Goal: Contribute content: Contribute content

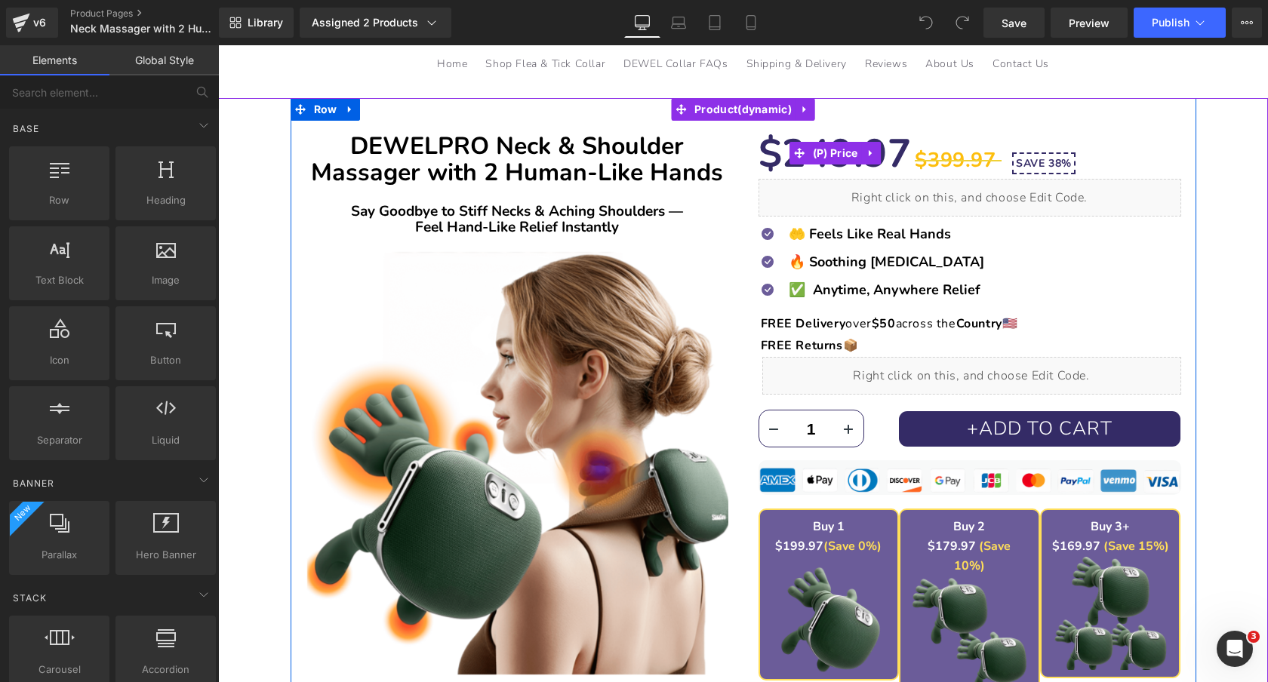
scroll to position [192, 0]
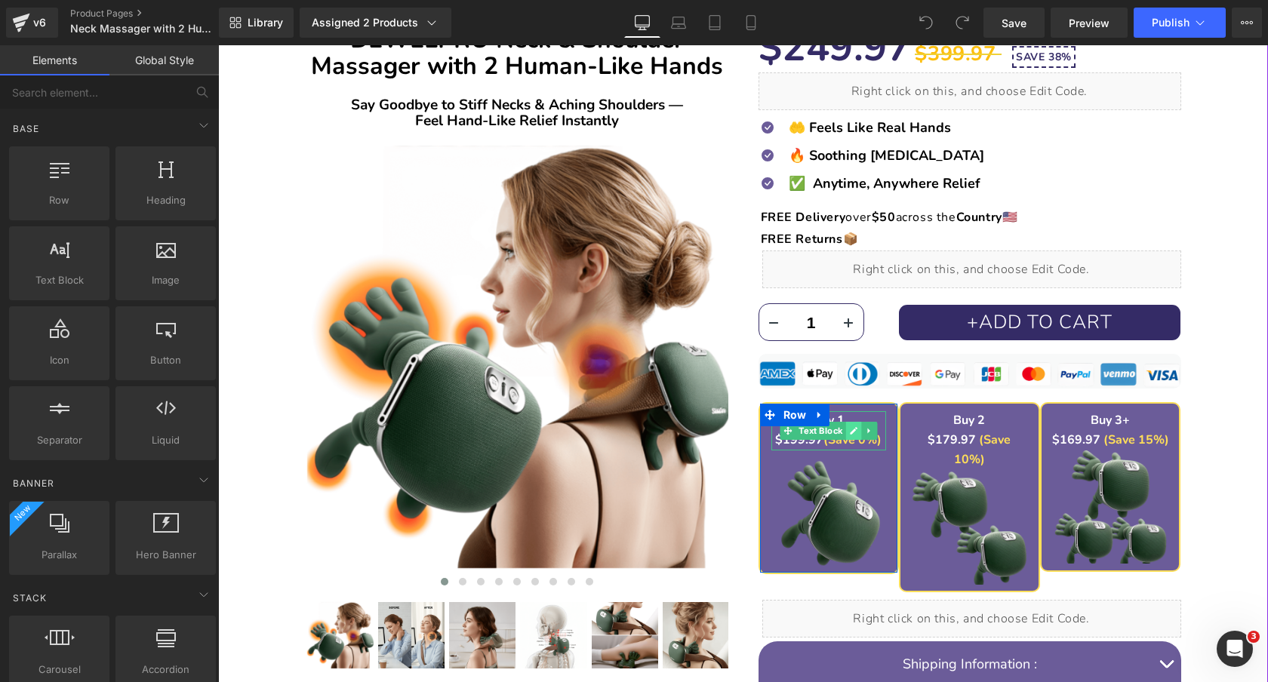
click at [854, 429] on icon at bounding box center [854, 431] width 8 height 8
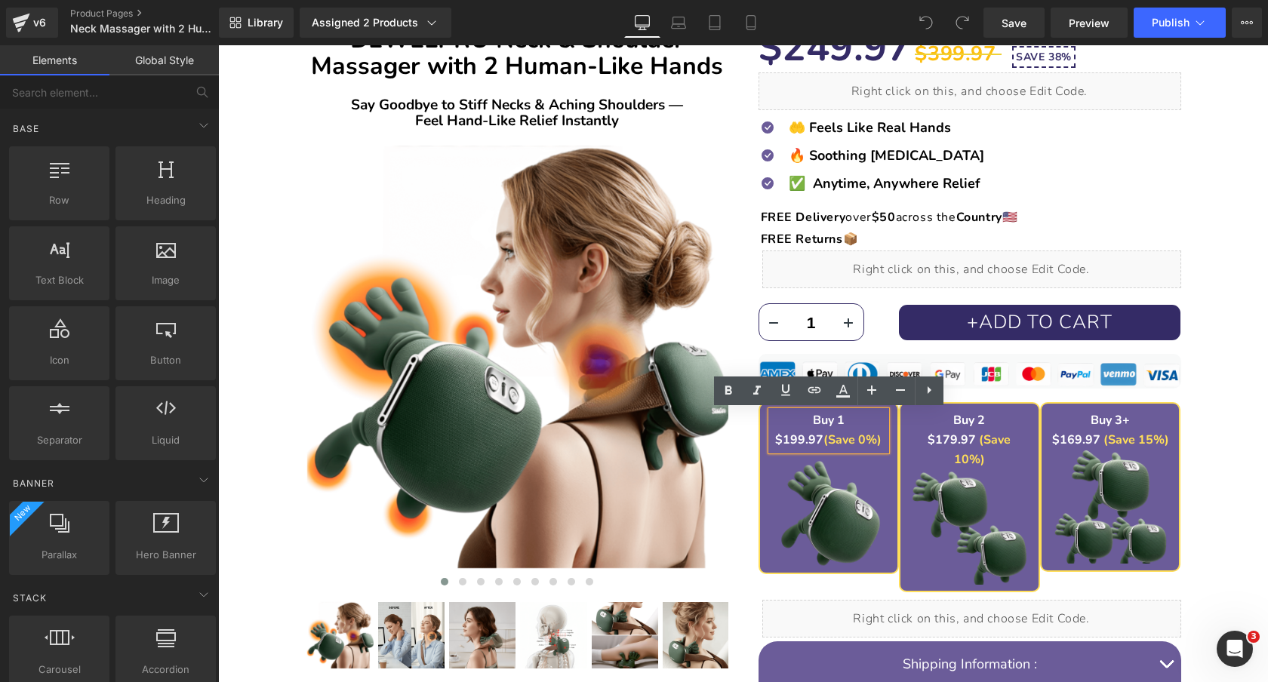
click at [789, 444] on strong "$199.97" at bounding box center [799, 440] width 48 height 17
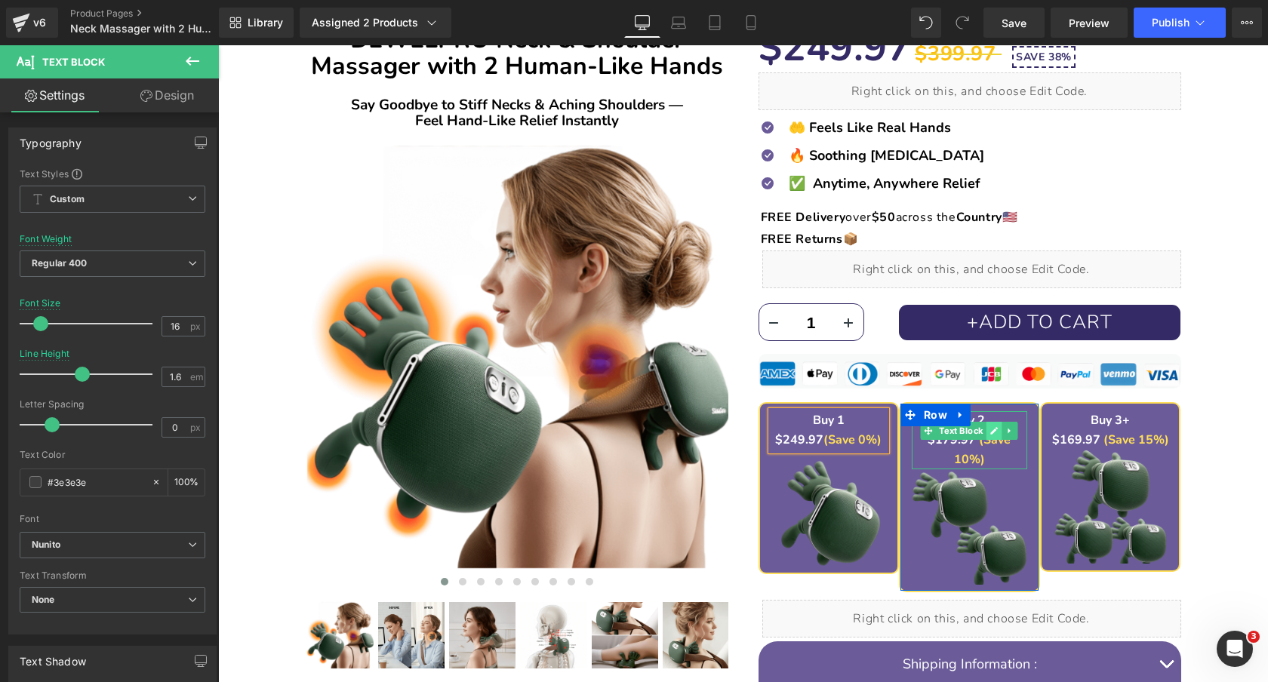
click at [996, 432] on icon at bounding box center [994, 430] width 8 height 9
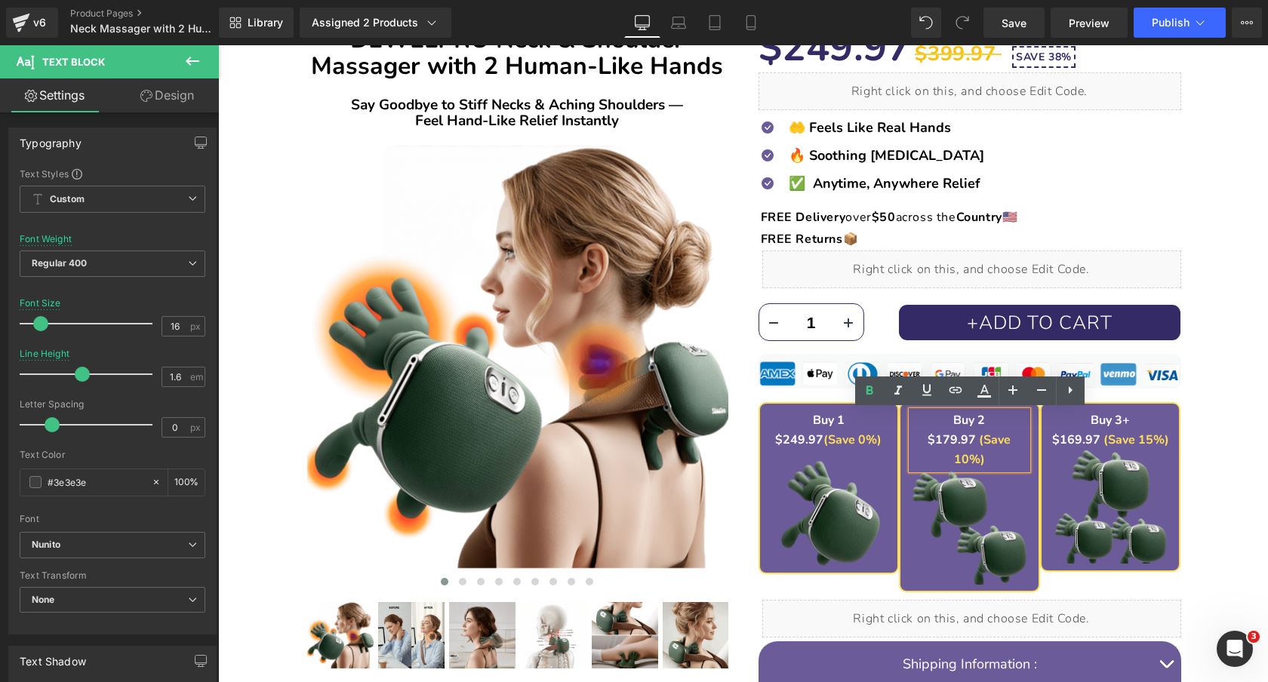
click at [936, 437] on font "$179.97" at bounding box center [952, 440] width 48 height 17
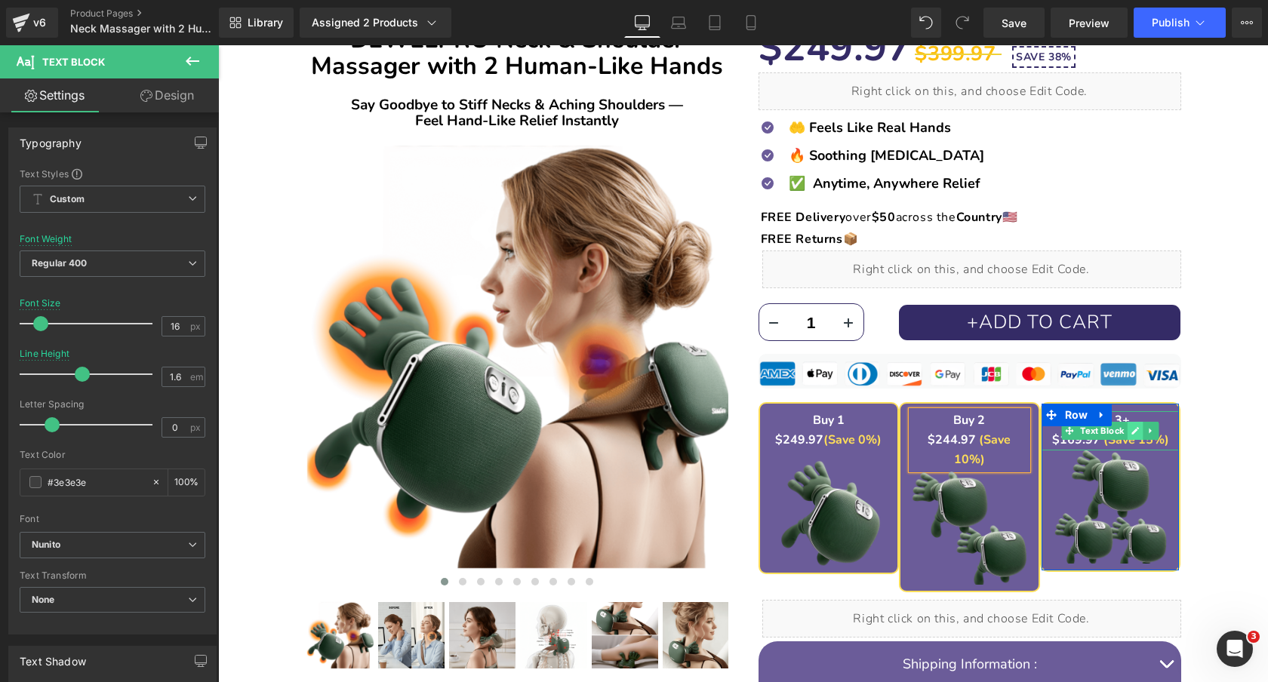
click at [1130, 431] on link at bounding box center [1136, 431] width 16 height 18
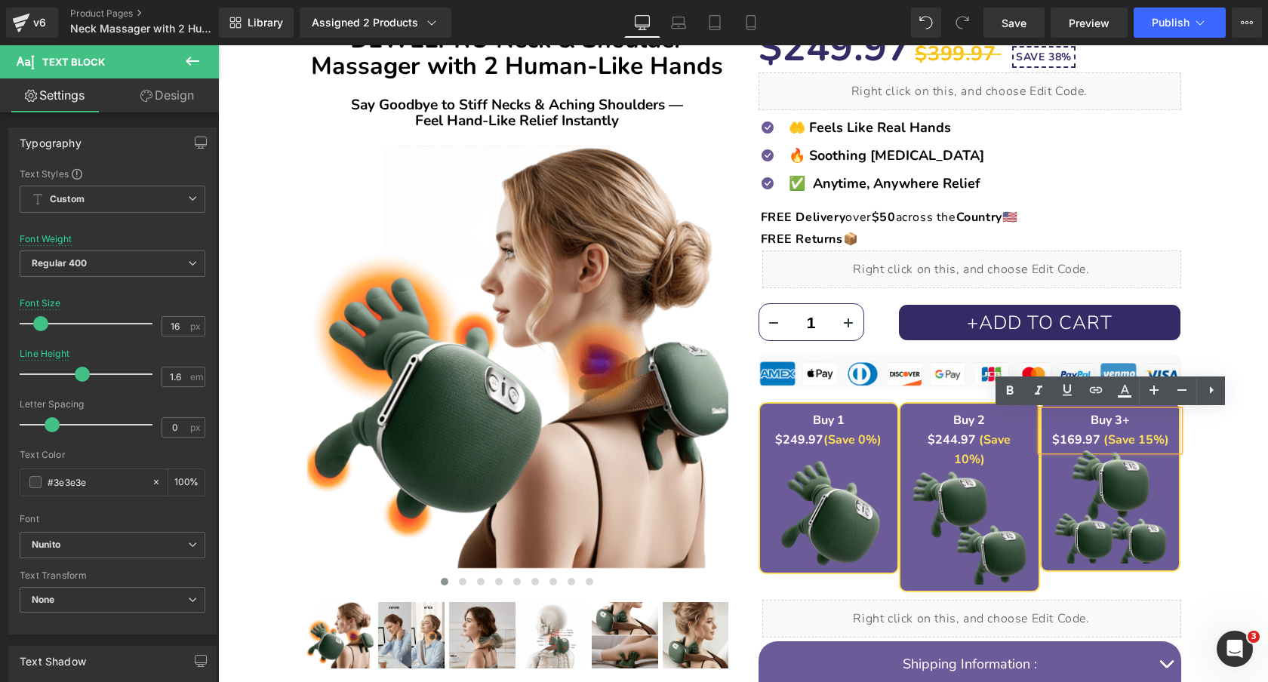
click at [1075, 437] on strong "$169.97" at bounding box center [1076, 440] width 48 height 17
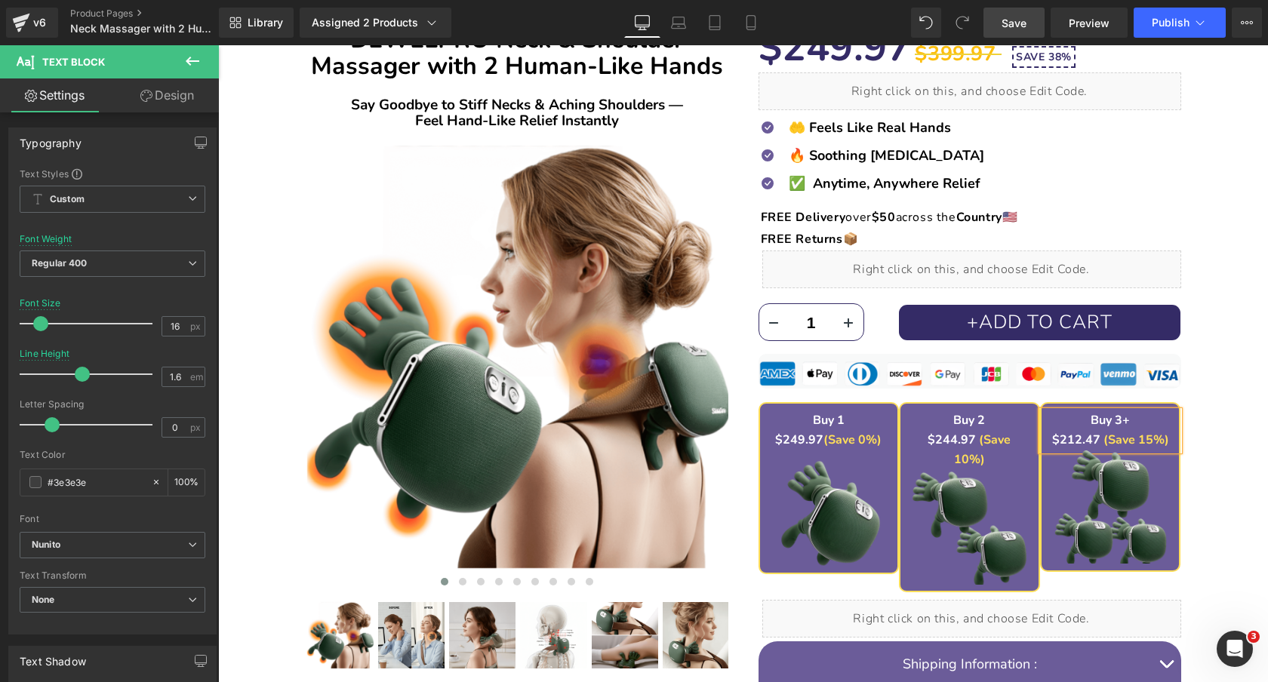
click at [1011, 16] on span "Save" at bounding box center [1014, 23] width 25 height 16
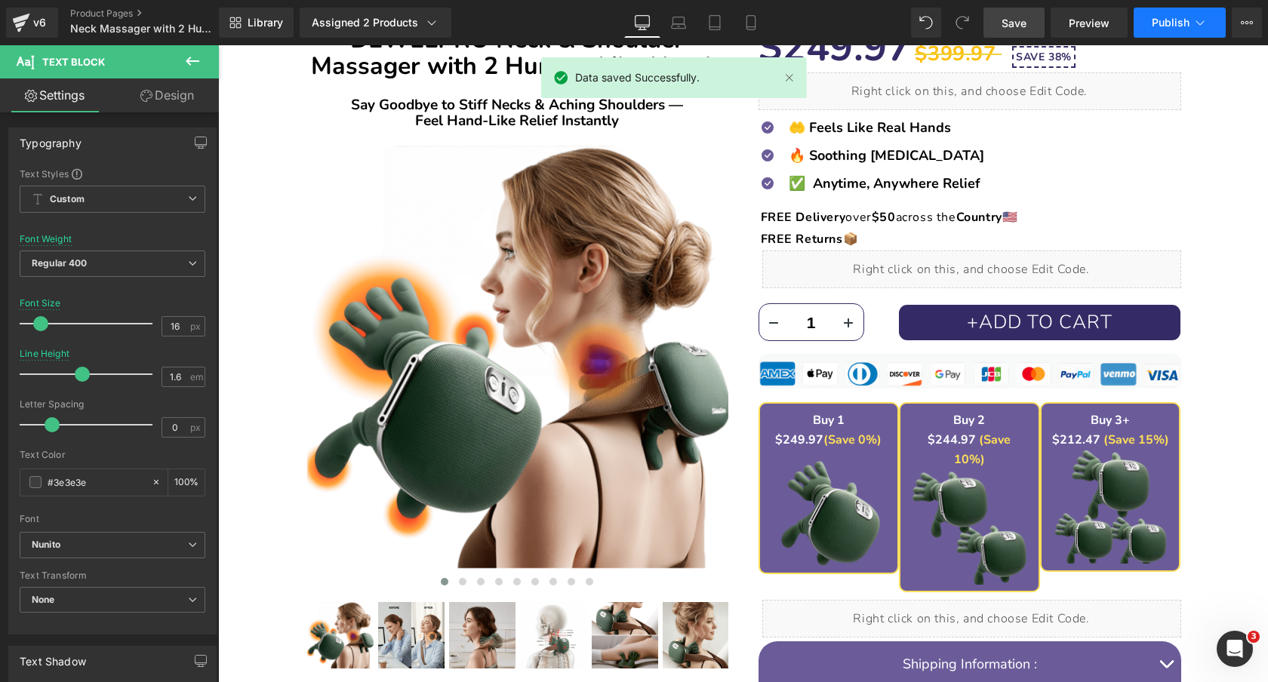
click at [1165, 24] on span "Publish" at bounding box center [1171, 23] width 38 height 12
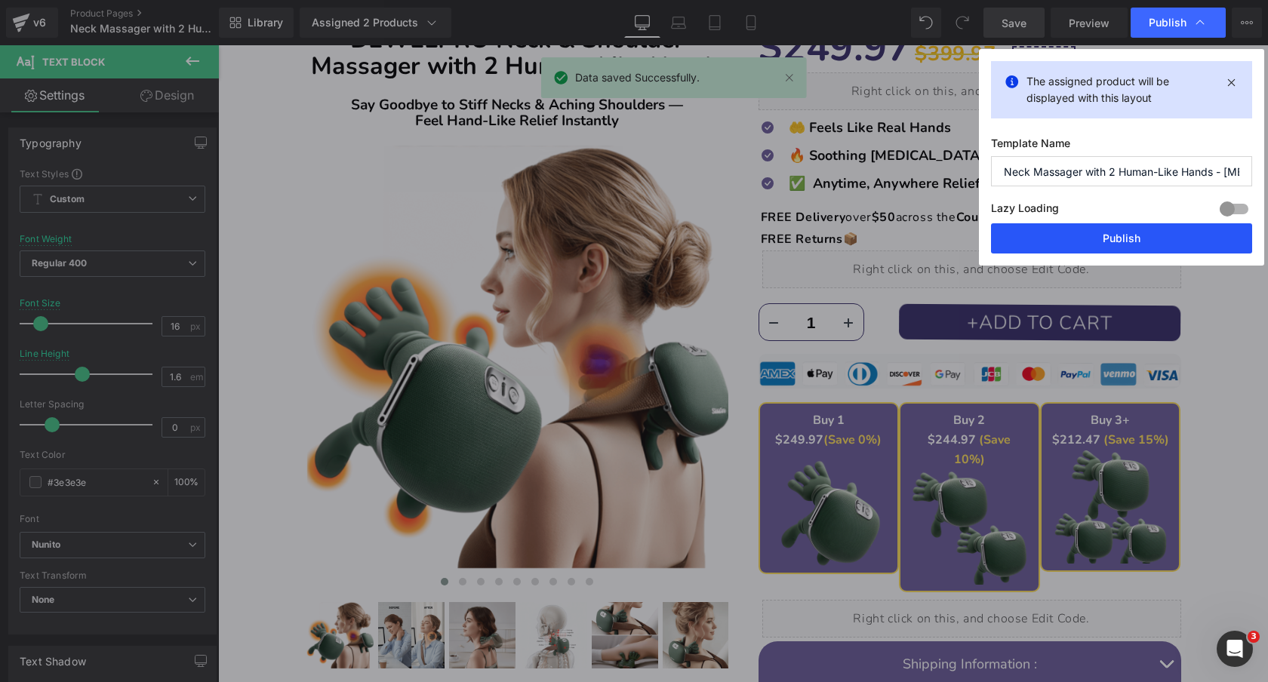
click at [1103, 239] on button "Publish" at bounding box center [1121, 238] width 261 height 30
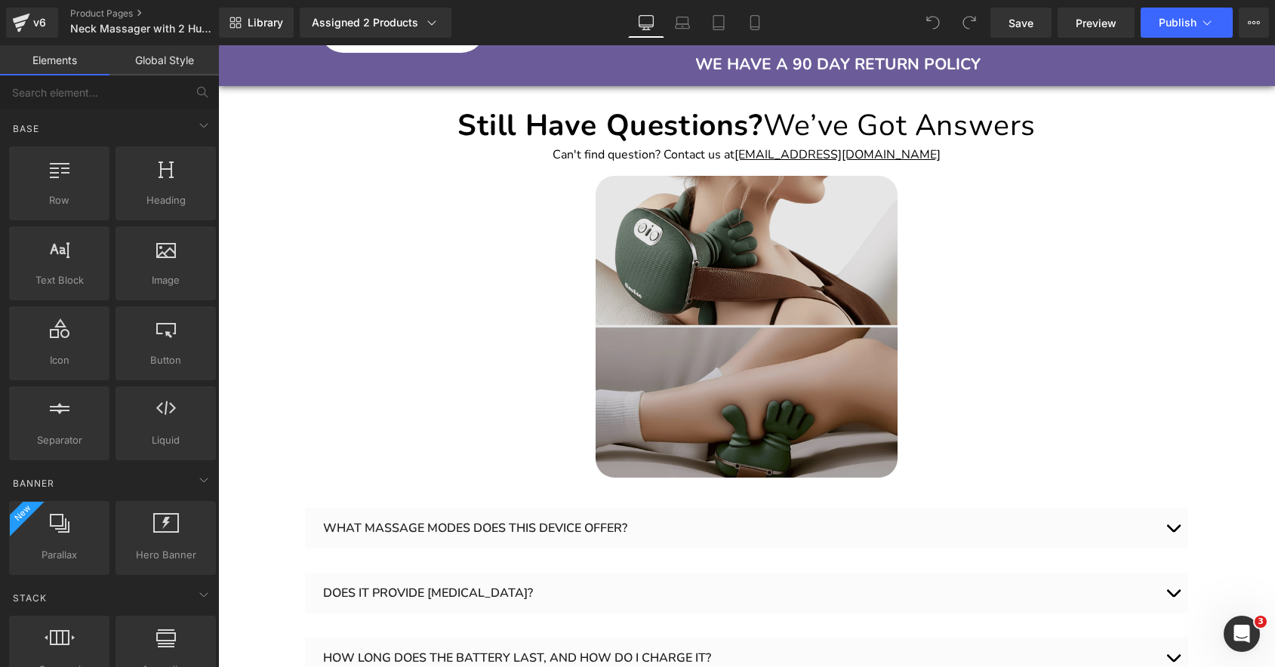
scroll to position [3666, 0]
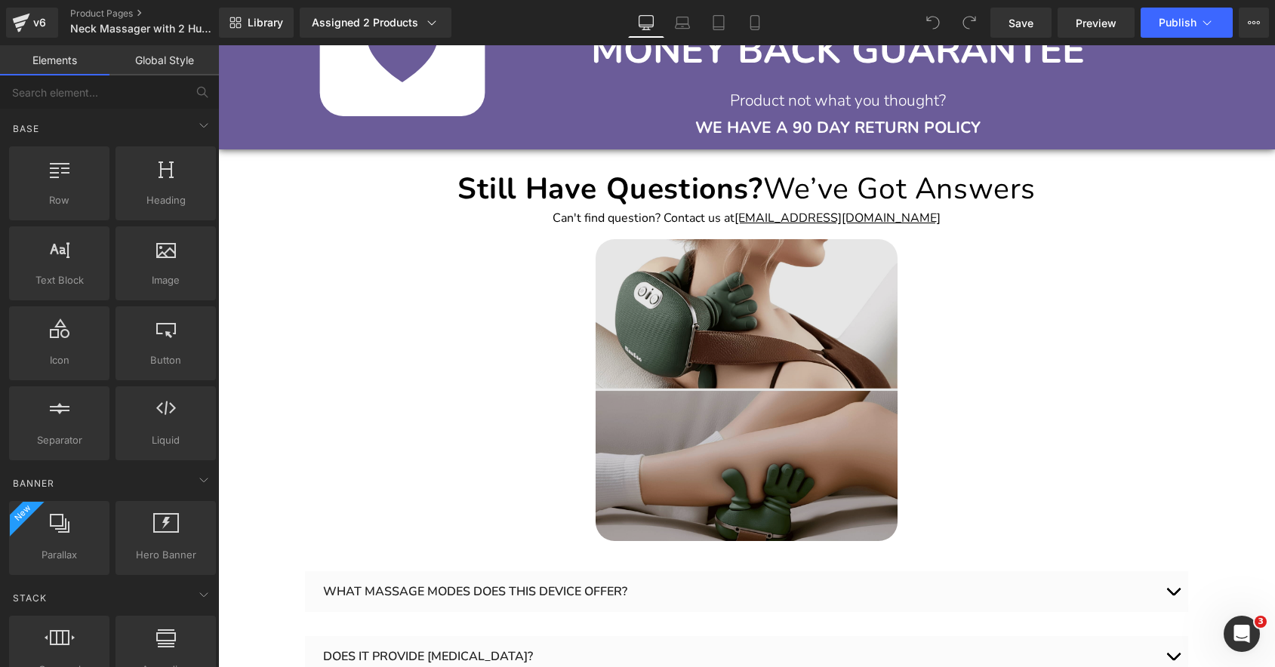
click at [784, 303] on img at bounding box center [747, 390] width 302 height 302
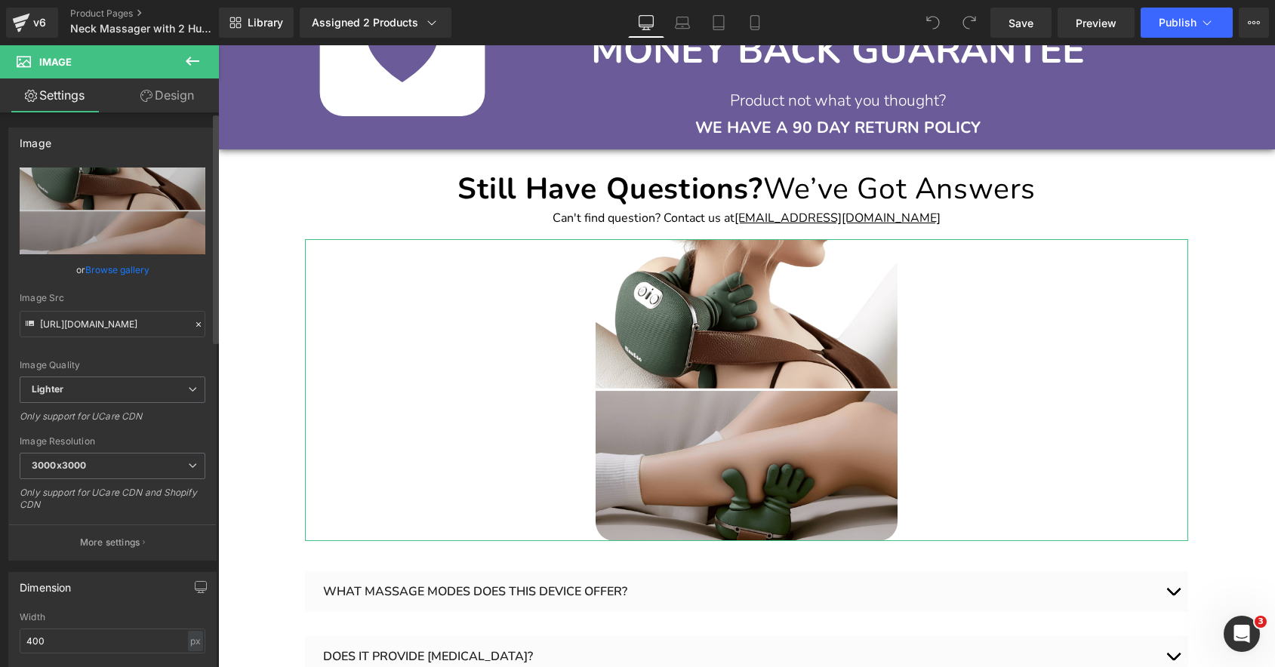
click at [112, 268] on link "Browse gallery" at bounding box center [117, 270] width 64 height 26
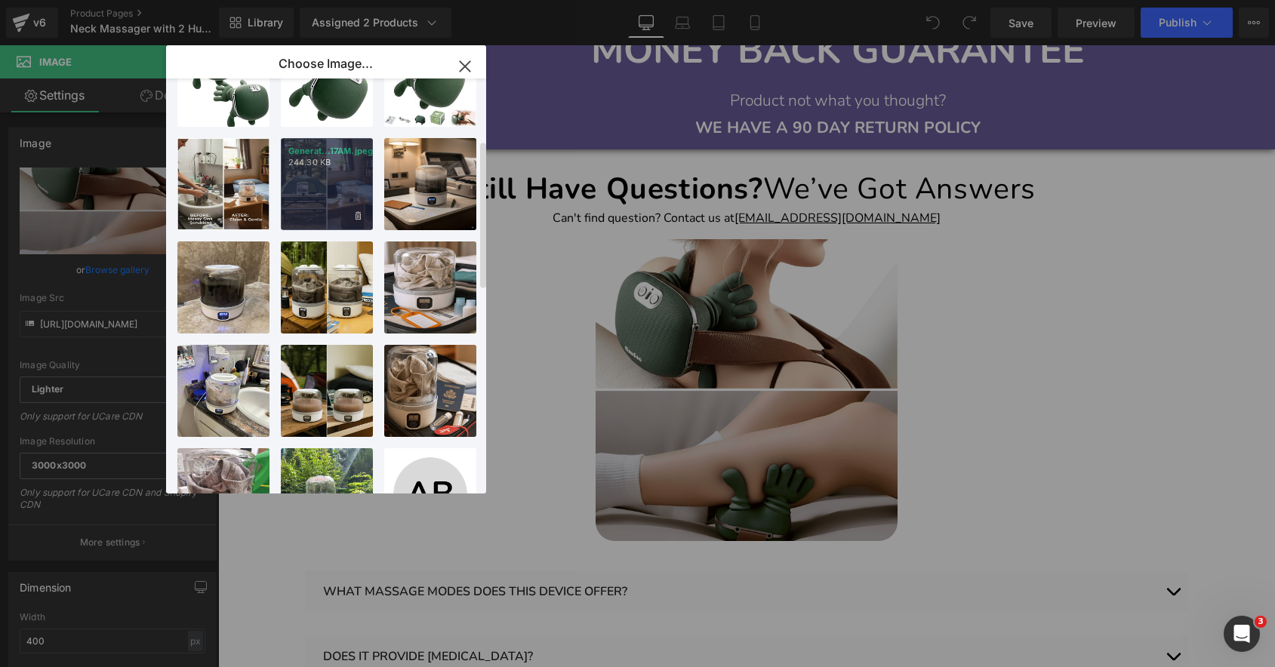
scroll to position [175, 0]
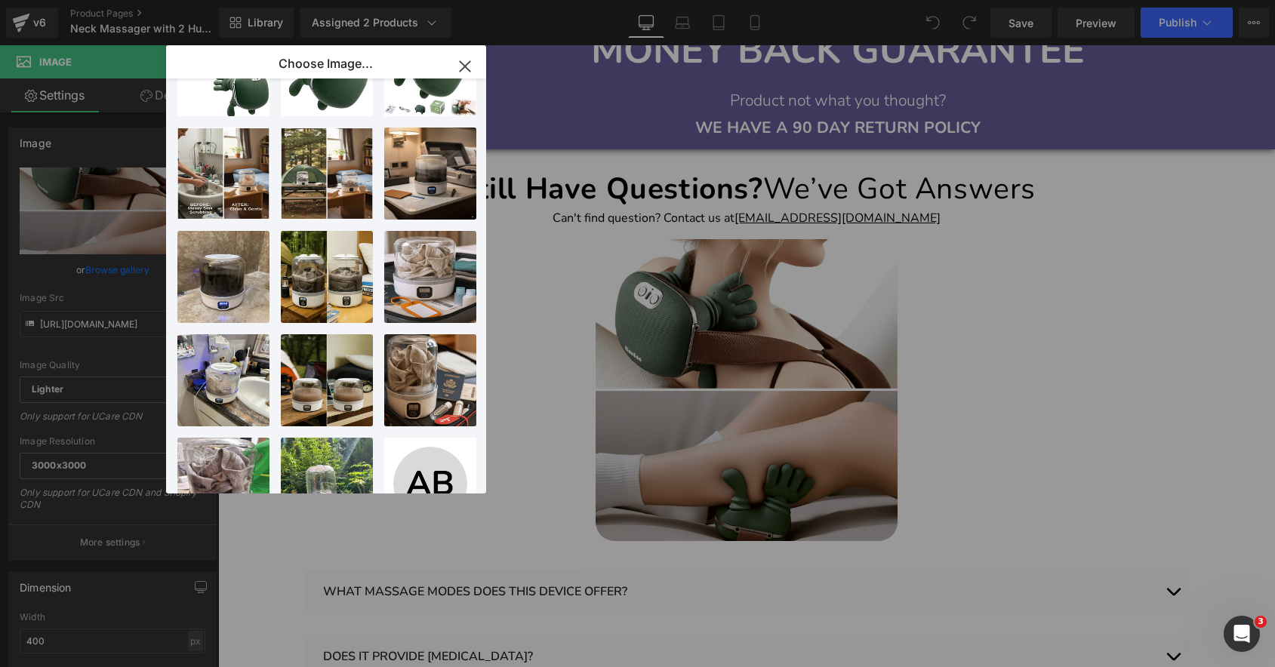
click at [469, 65] on icon "button" at bounding box center [465, 66] width 24 height 24
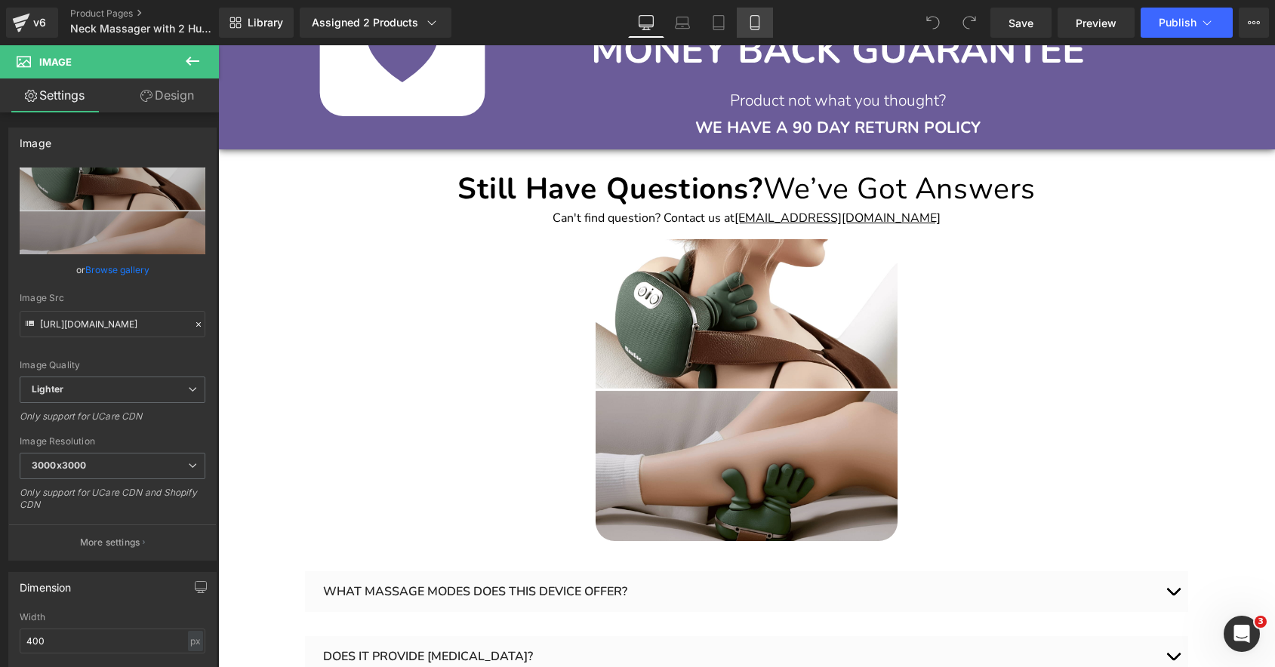
click at [753, 17] on icon at bounding box center [754, 22] width 15 height 15
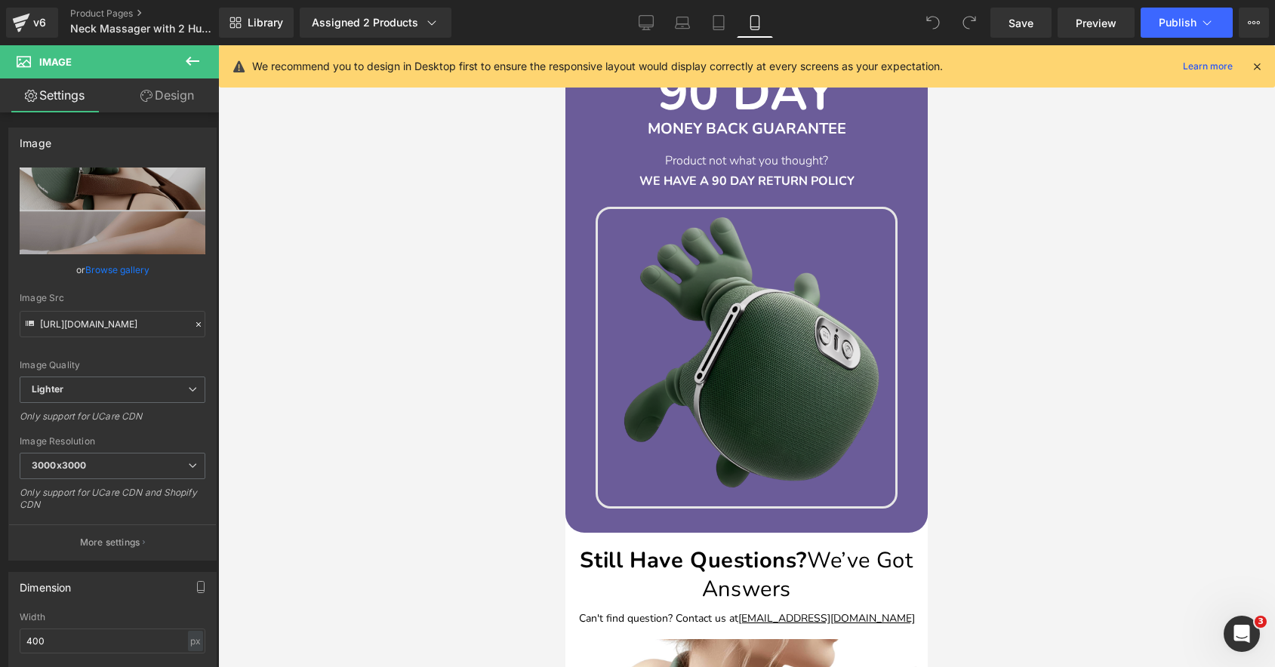
scroll to position [4369, 0]
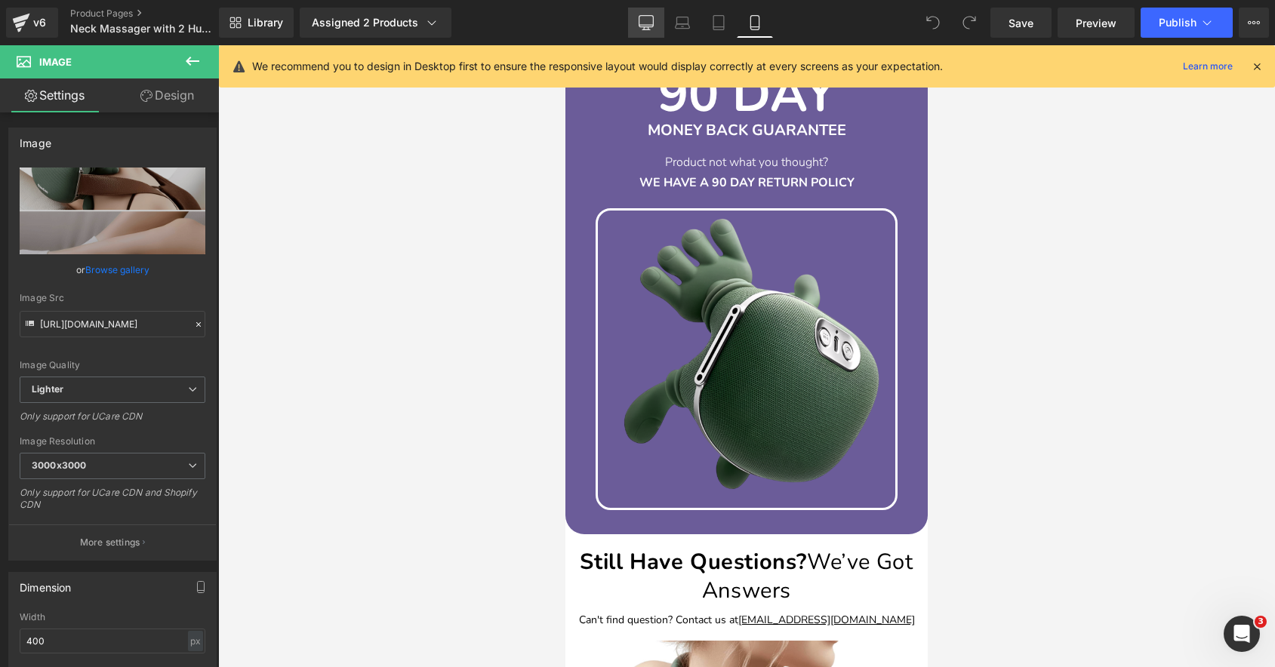
click at [646, 20] on icon at bounding box center [646, 22] width 15 height 15
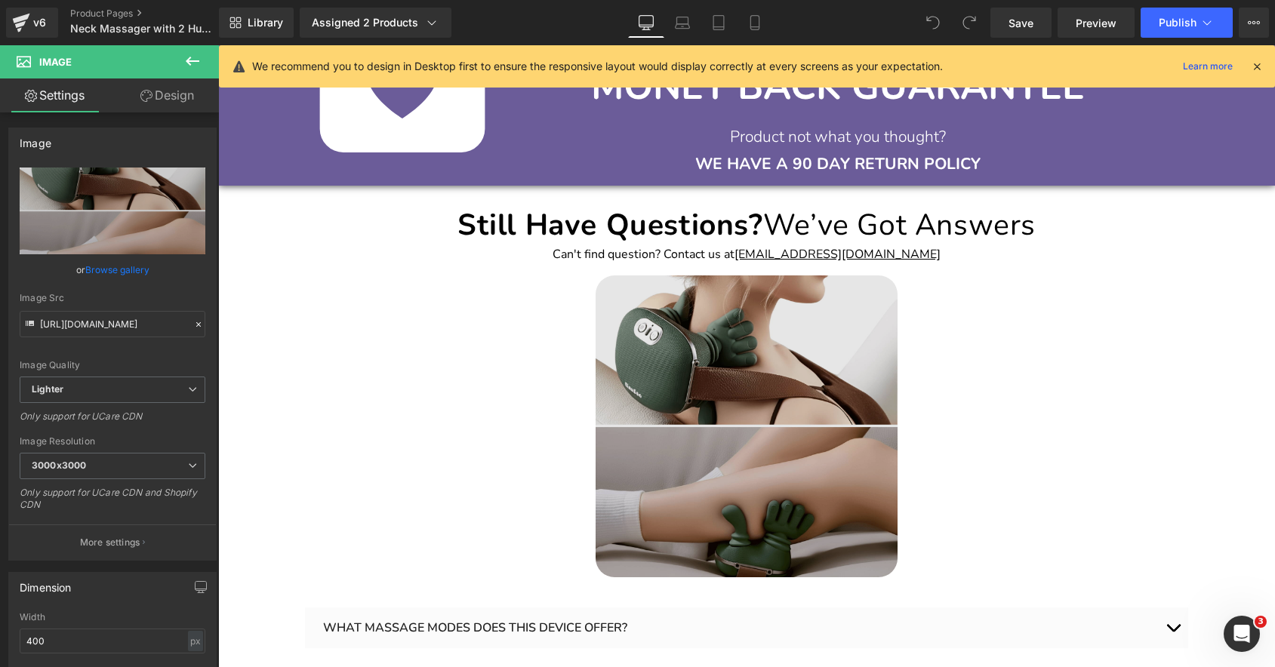
scroll to position [3632, 0]
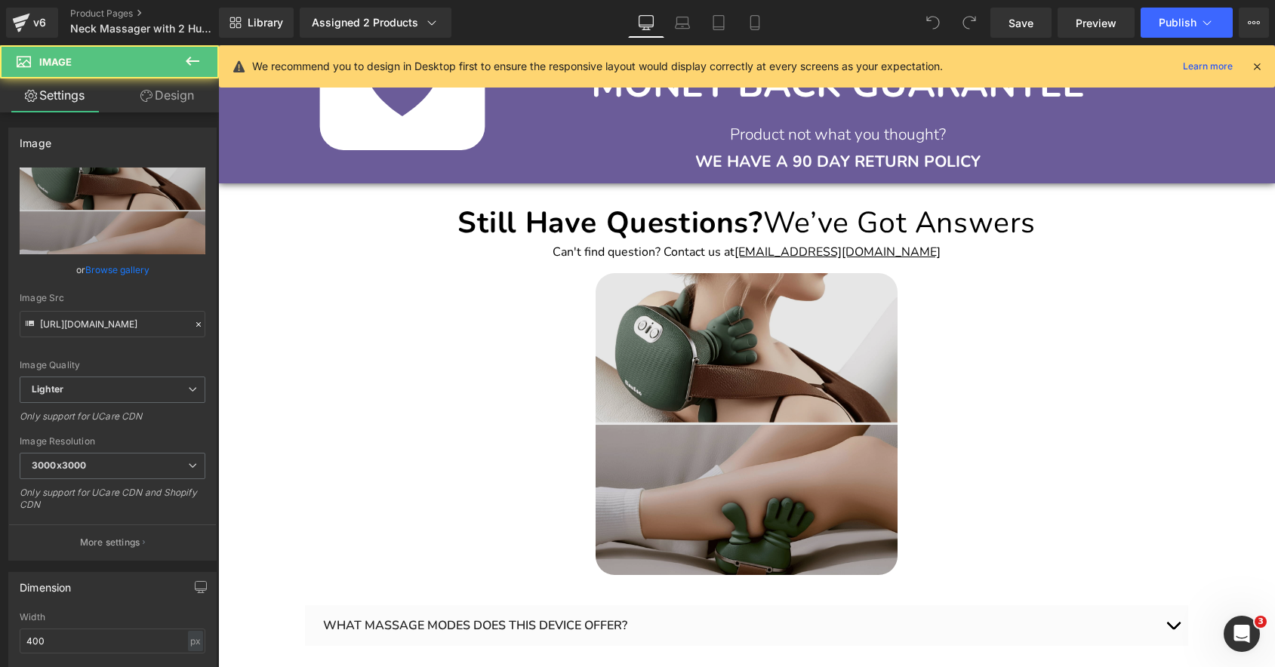
click at [743, 380] on img at bounding box center [747, 424] width 302 height 302
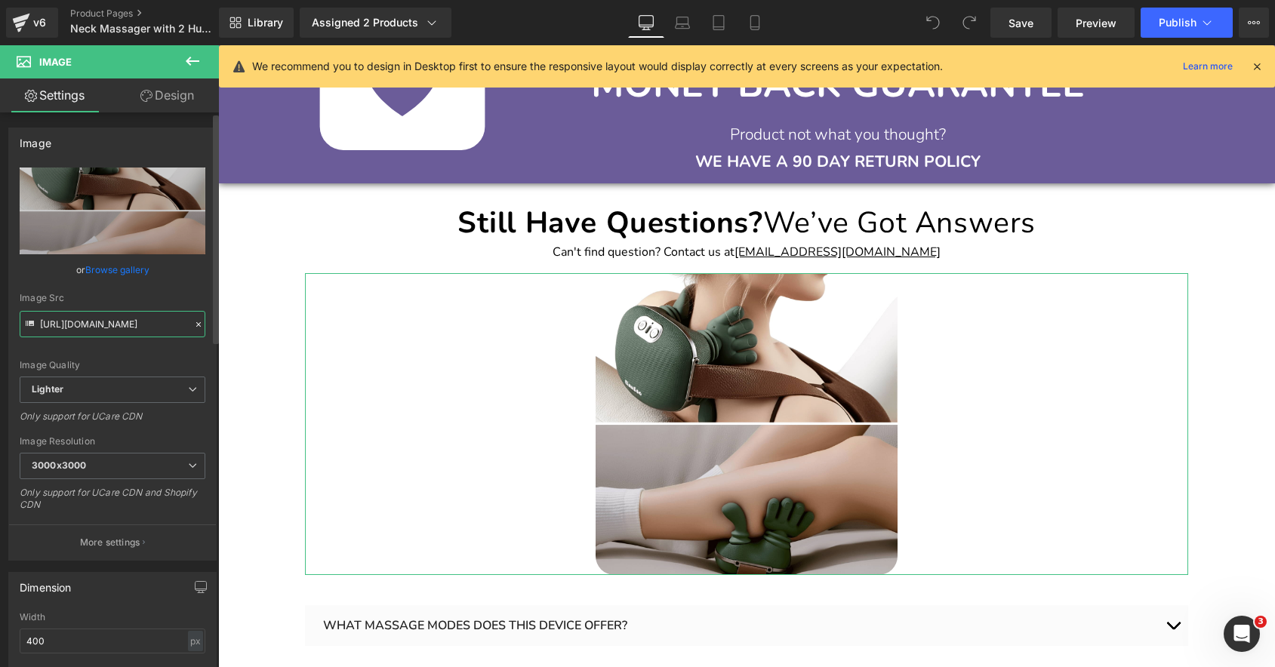
click at [134, 322] on input "https://ucarecdn.com/429eb17f-225d-4c08-9257-befc0a38d4dc/-/format/auto/-/previ…" at bounding box center [113, 324] width 186 height 26
paste input "cdn.shopify.com/s/files/1/0089/1335/4815/files/4D_Neck_Shoulder_Massager_with_2…"
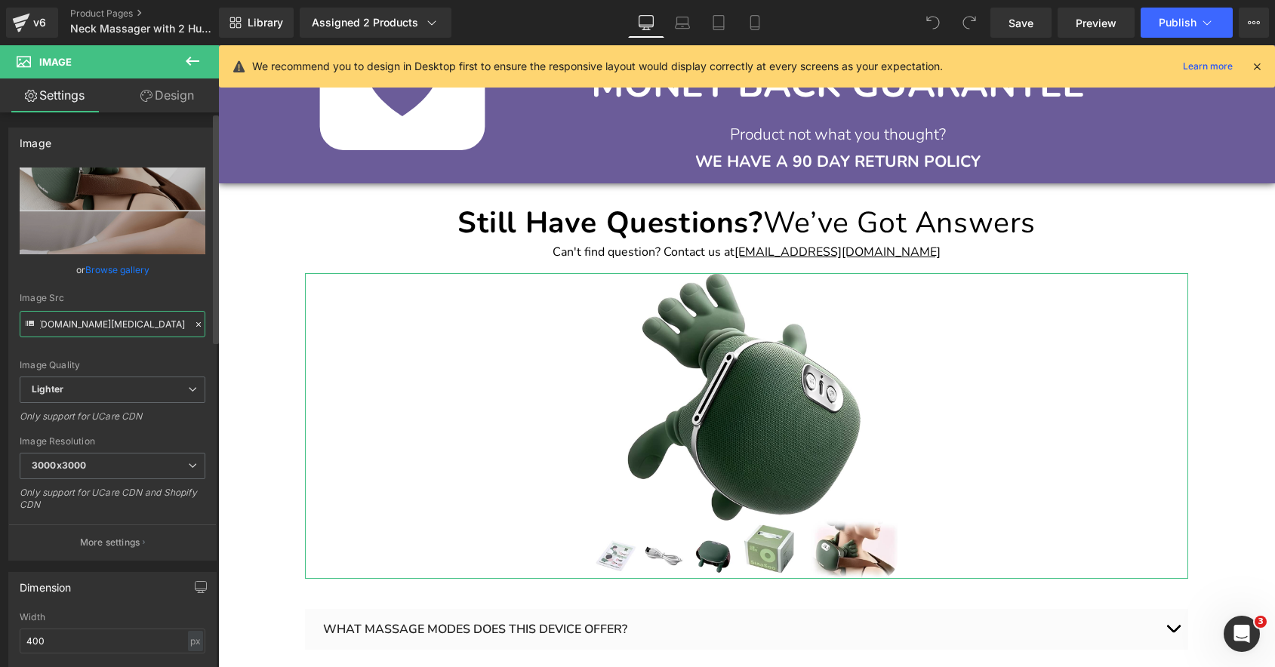
type input "https://cdn.shopify.com/s/files/1/0089/1335/4815/files/4D_Neck_Shoulder_Massage…"
click at [168, 294] on div "Image Src" at bounding box center [113, 298] width 186 height 11
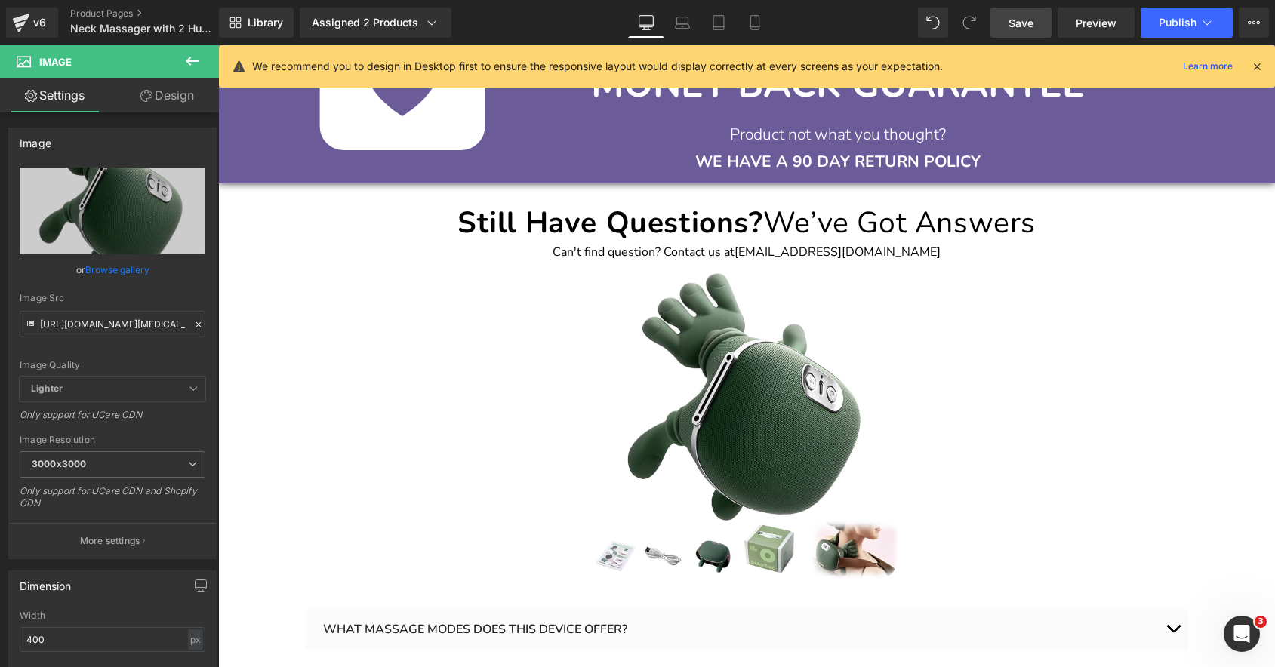
click at [1010, 27] on span "Save" at bounding box center [1020, 23] width 25 height 16
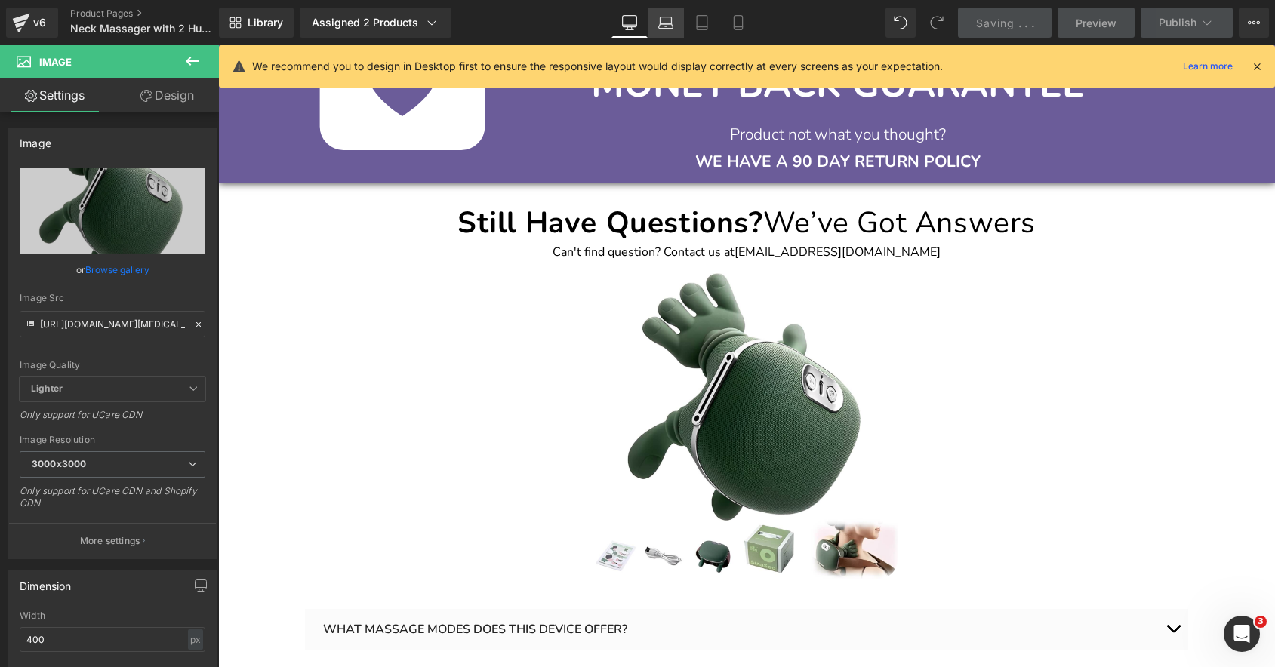
click at [658, 18] on link "Laptop" at bounding box center [666, 23] width 36 height 30
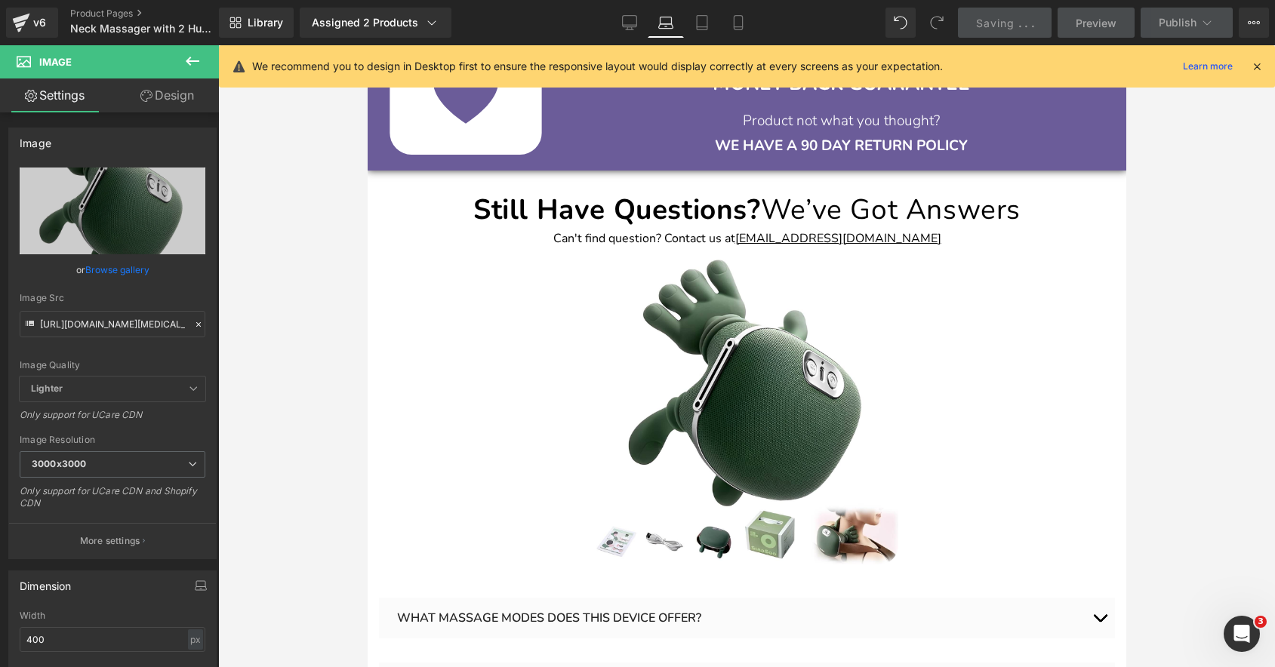
scroll to position [4409, 0]
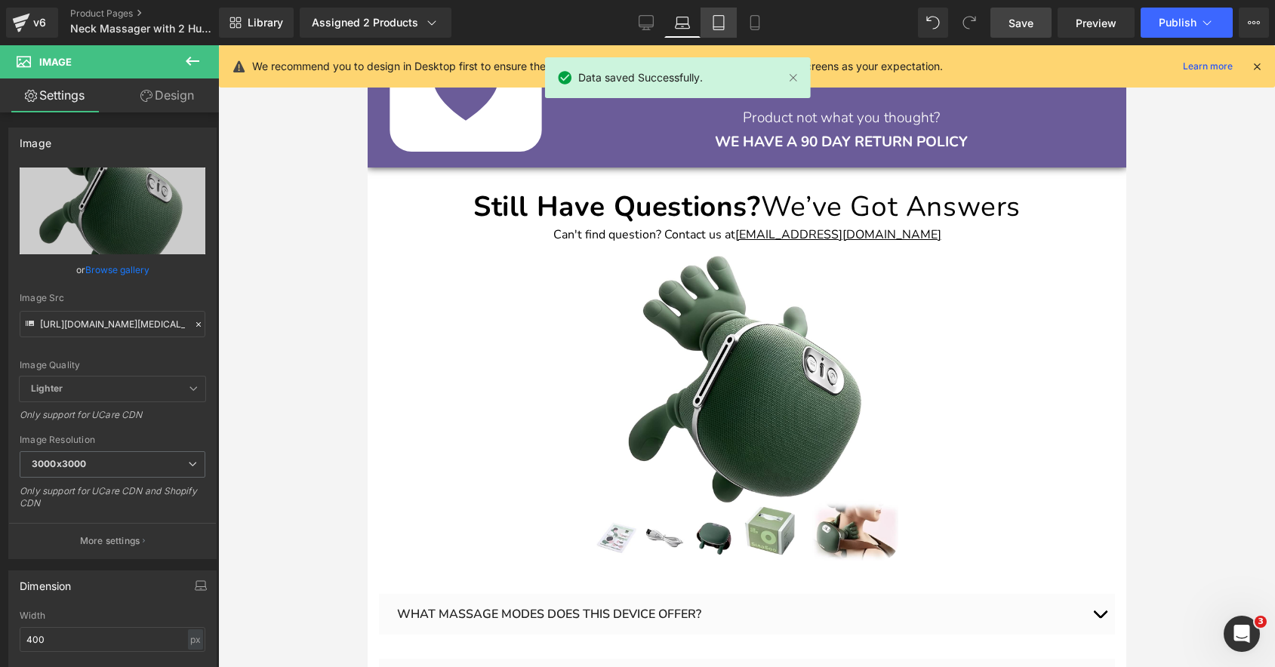
click at [719, 16] on icon at bounding box center [718, 22] width 15 height 15
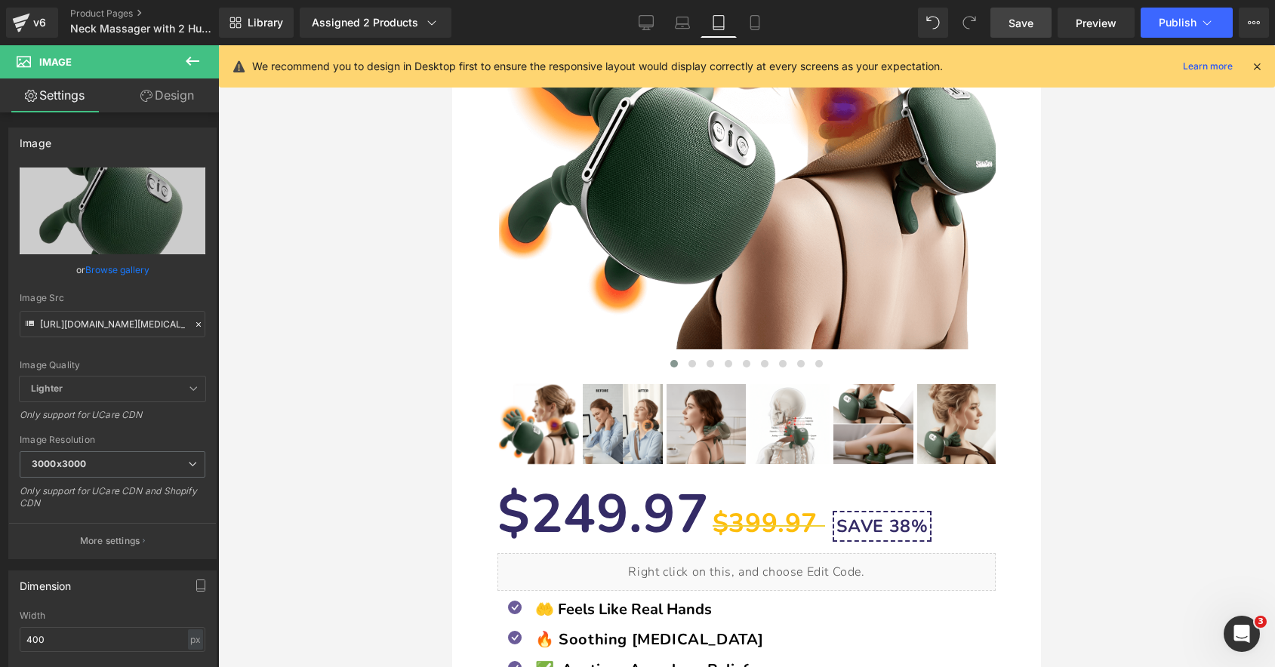
scroll to position [0, 0]
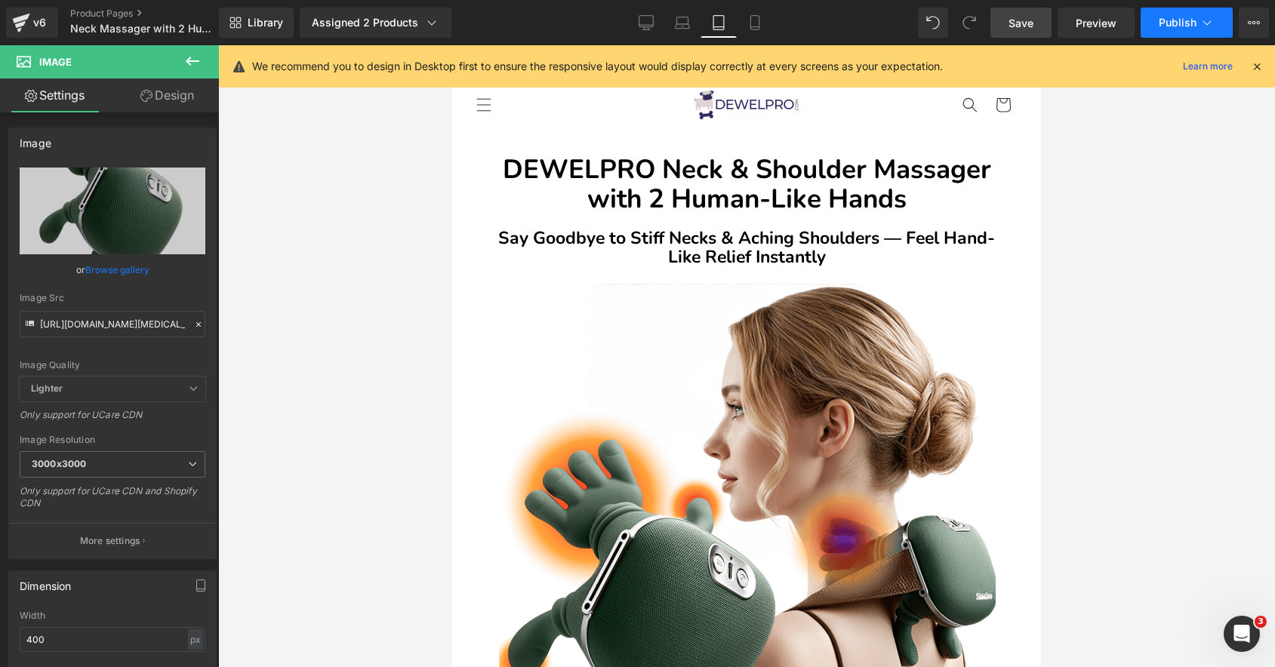
click at [1174, 17] on span "Publish" at bounding box center [1178, 23] width 38 height 12
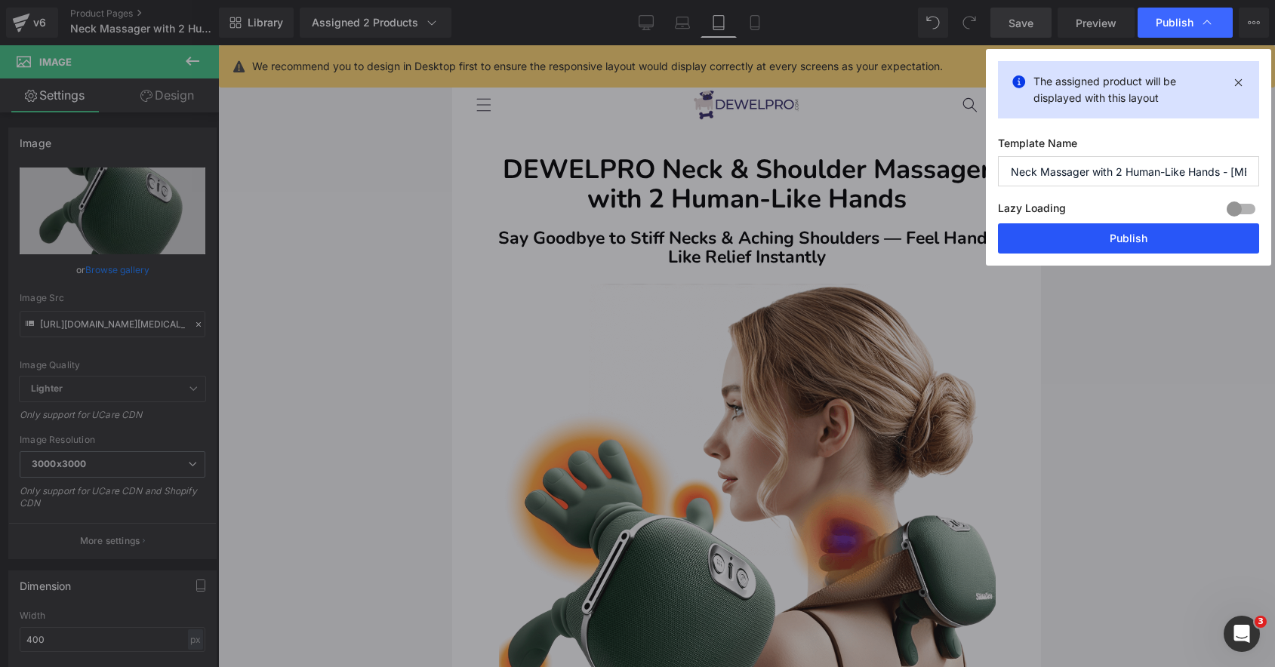
click at [1069, 240] on button "Publish" at bounding box center [1128, 238] width 261 height 30
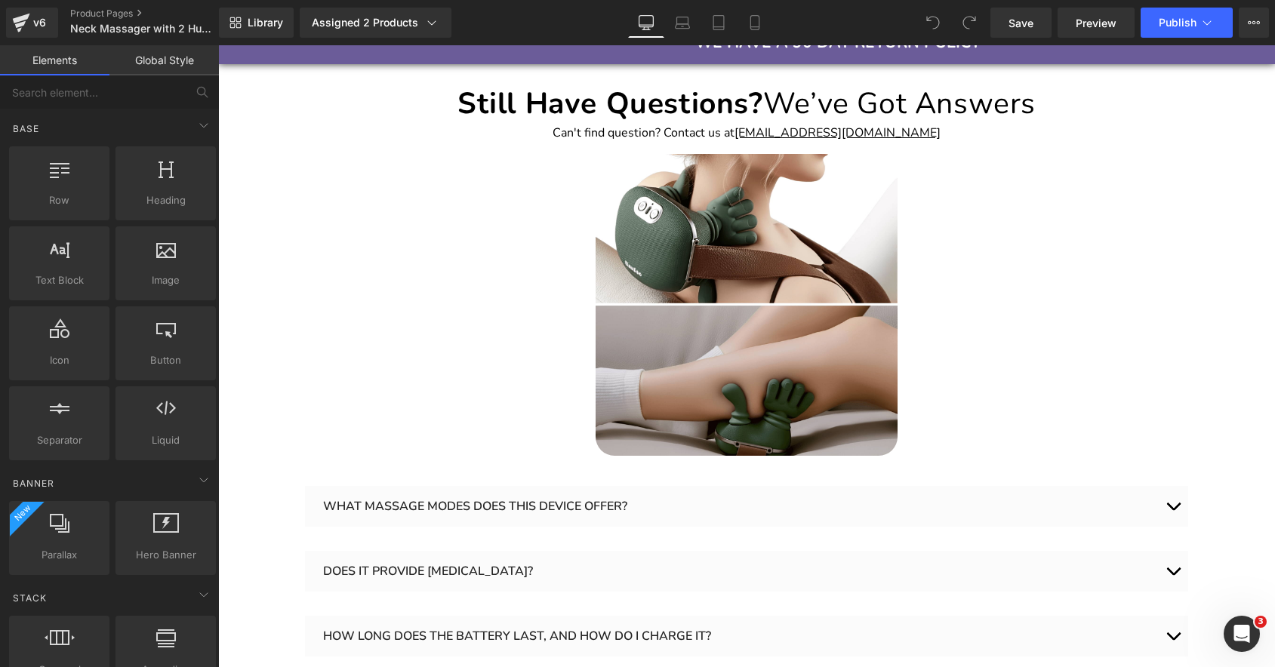
scroll to position [3762, 0]
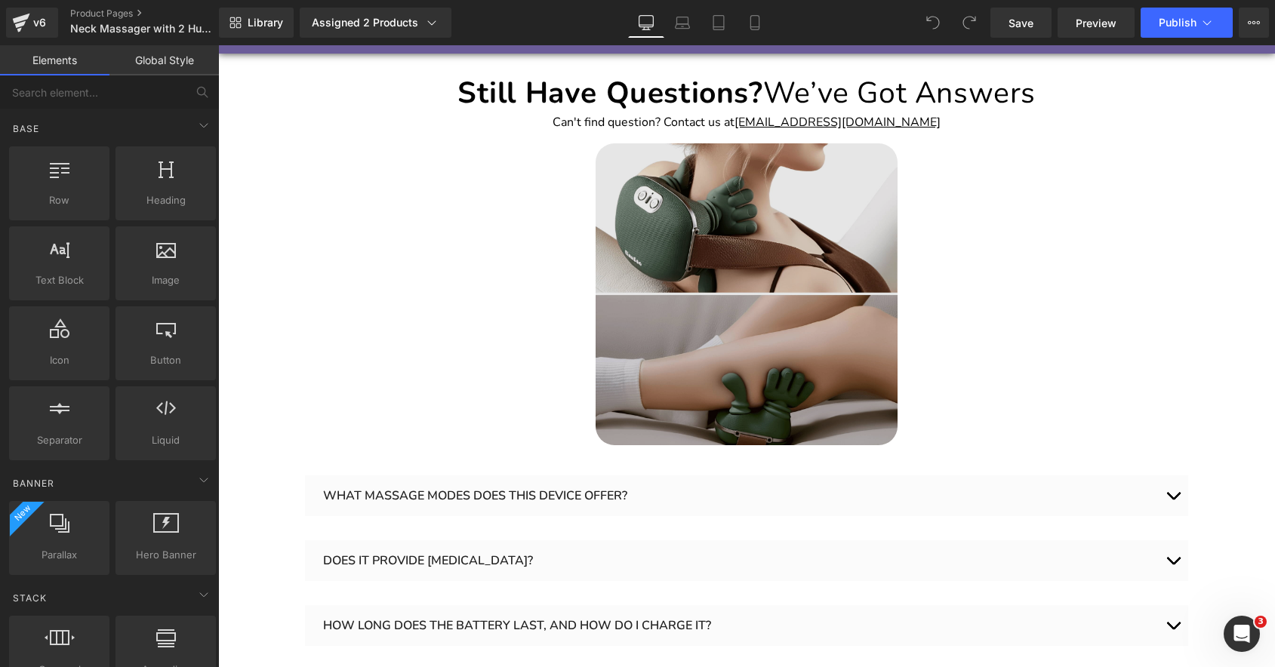
click at [722, 191] on img at bounding box center [747, 294] width 302 height 302
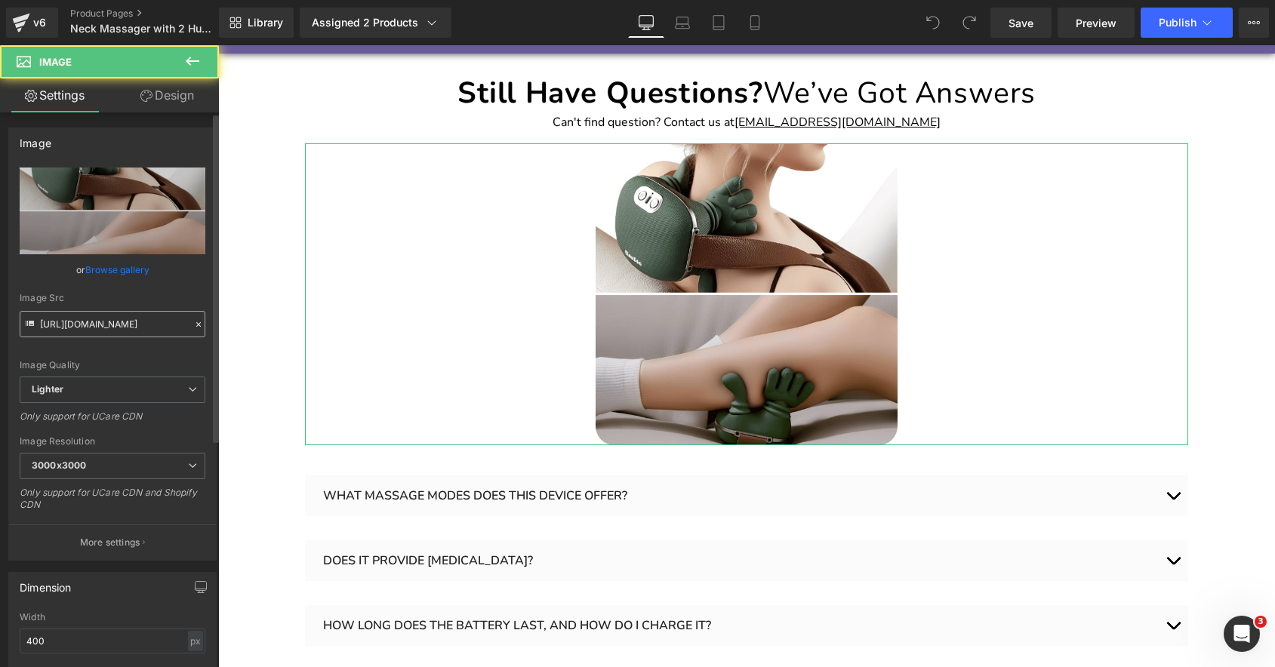
click at [151, 331] on input "https://ucarecdn.com/429eb17f-225d-4c08-9257-befc0a38d4dc/-/format/auto/-/previ…" at bounding box center [113, 324] width 186 height 26
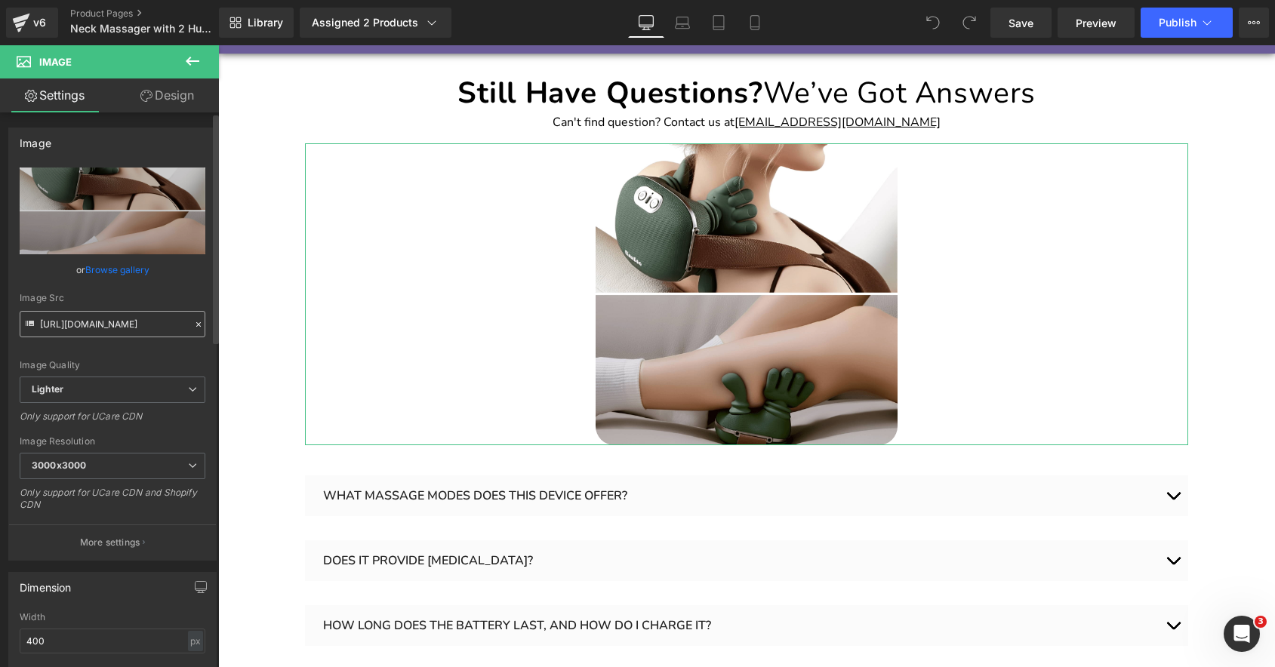
click at [151, 331] on input "https://ucarecdn.com/429eb17f-225d-4c08-9257-befc0a38d4dc/-/format/auto/-/previ…" at bounding box center [113, 324] width 186 height 26
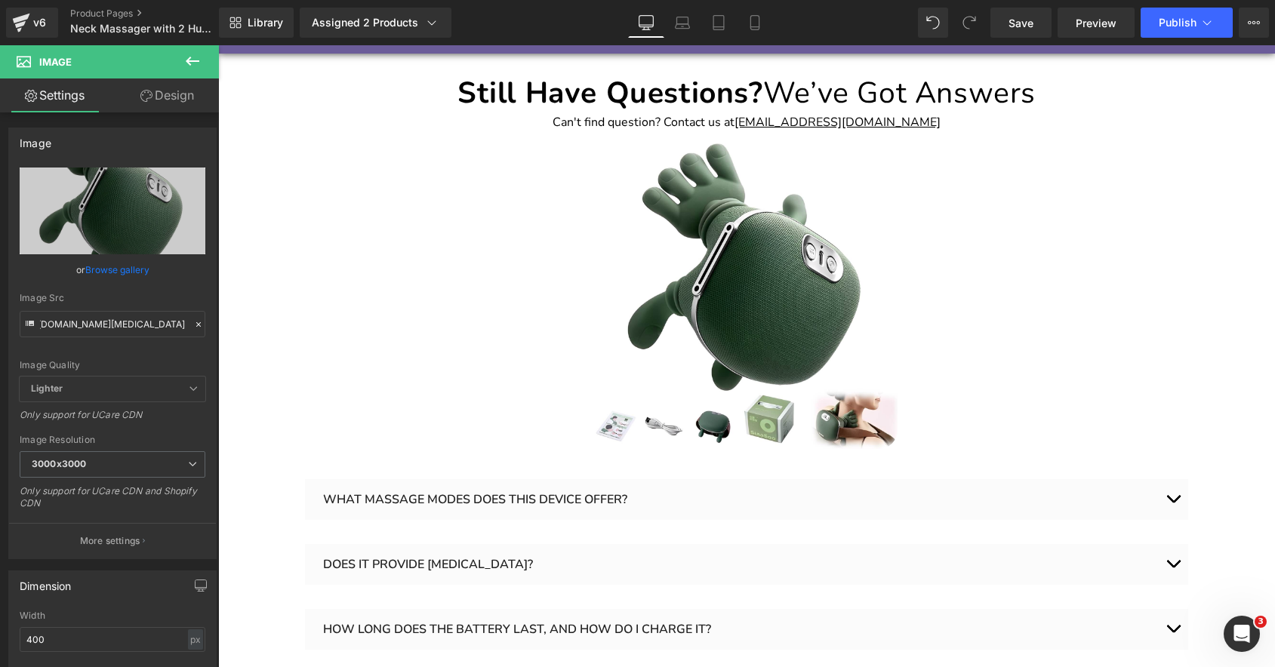
type input "https://cdn.shopify.com/s/files/1/0089/1335/4815/files/4D_Neck_Shoulder_Massage…"
click at [1026, 21] on span "Save" at bounding box center [1020, 23] width 25 height 16
click at [1172, 23] on span "Publish" at bounding box center [1178, 23] width 38 height 12
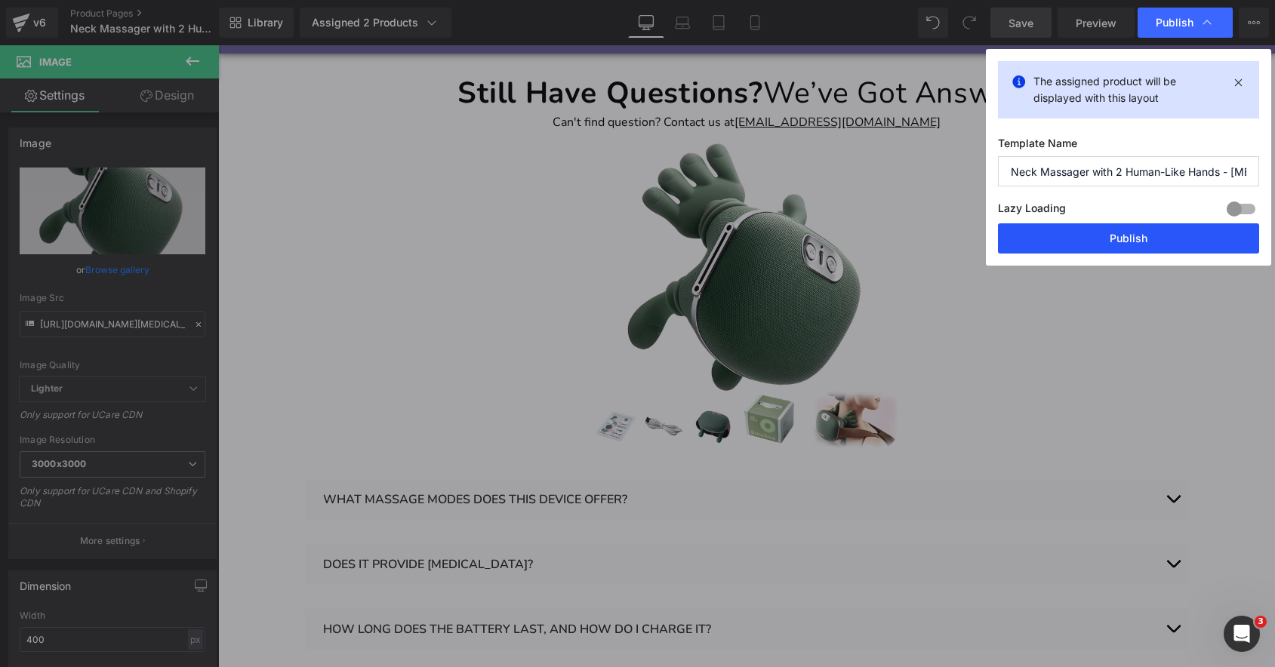
click at [1087, 242] on button "Publish" at bounding box center [1128, 238] width 261 height 30
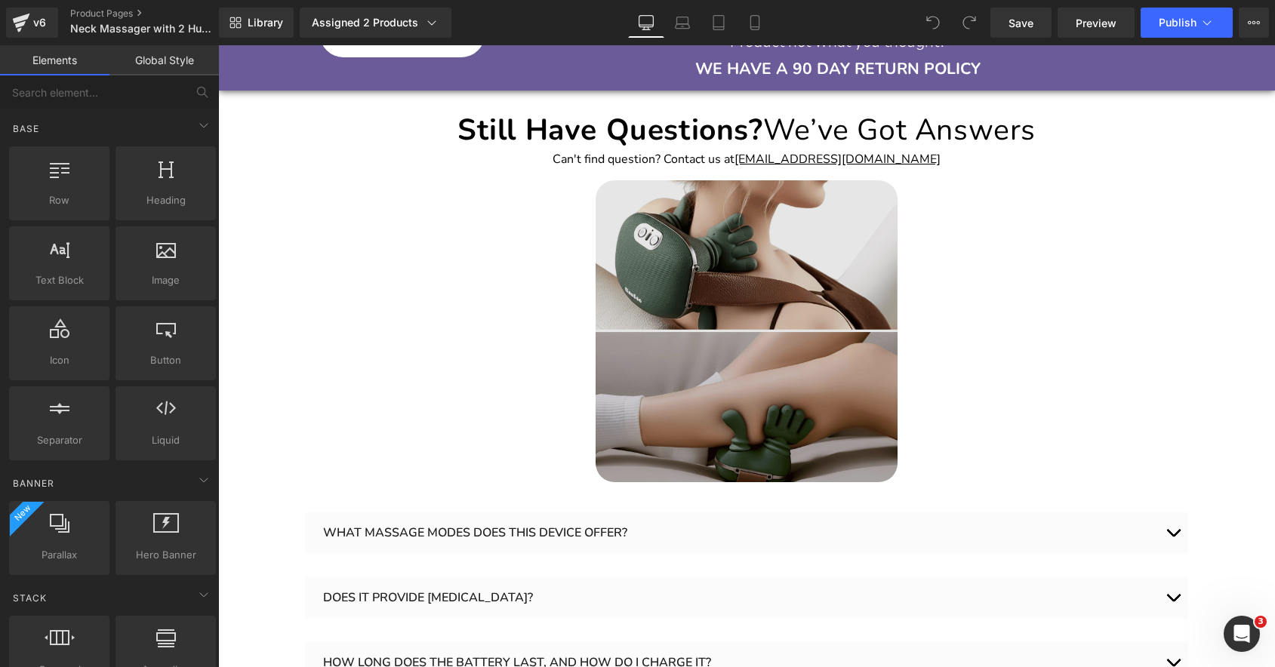
scroll to position [3710, 0]
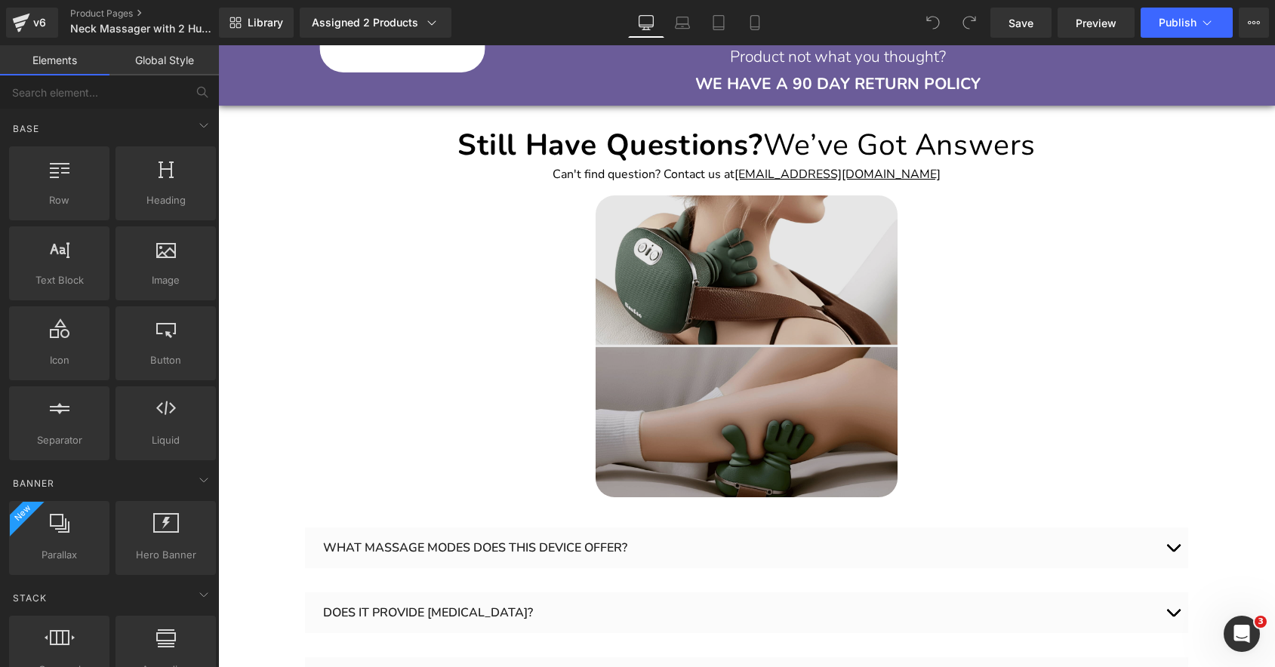
click at [751, 257] on img at bounding box center [747, 346] width 302 height 302
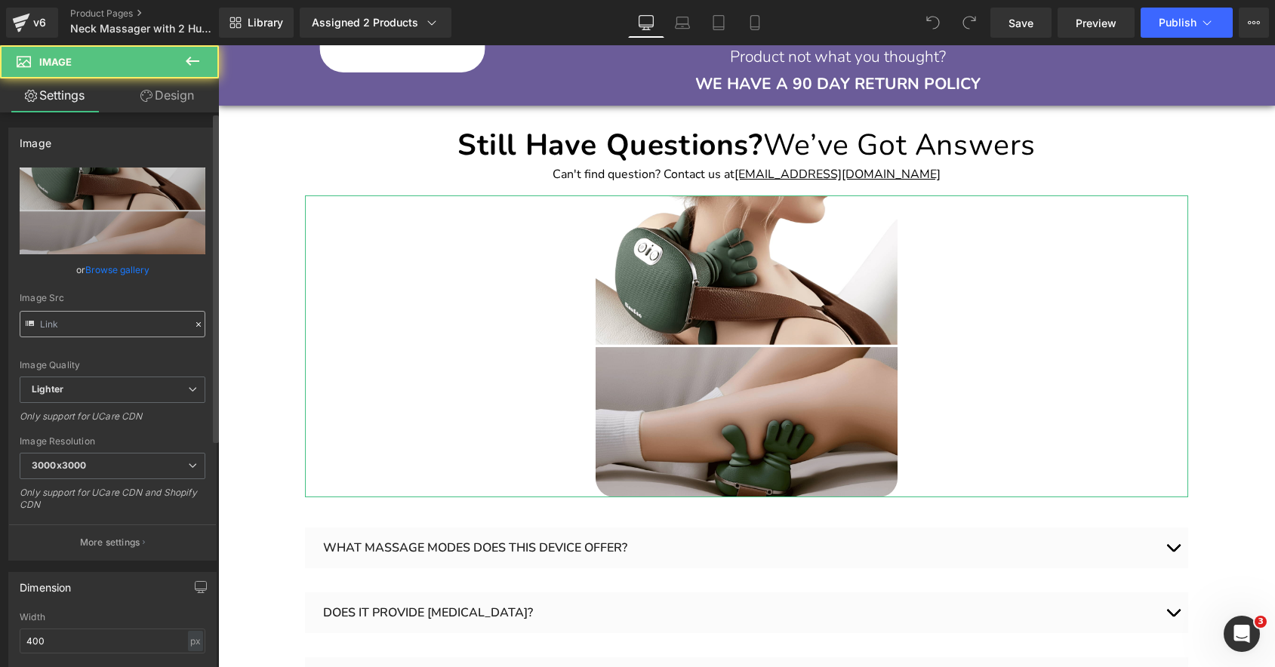
click at [148, 327] on input "text" at bounding box center [113, 324] width 186 height 26
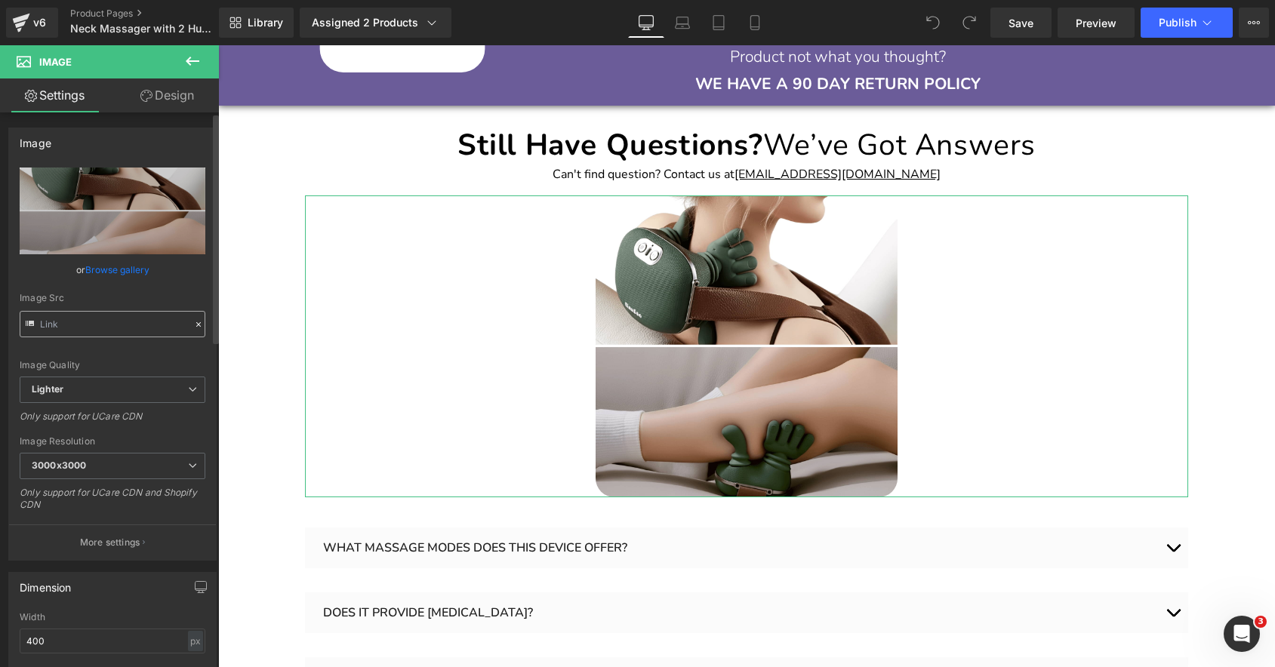
click at [148, 327] on input "text" at bounding box center [113, 324] width 186 height 26
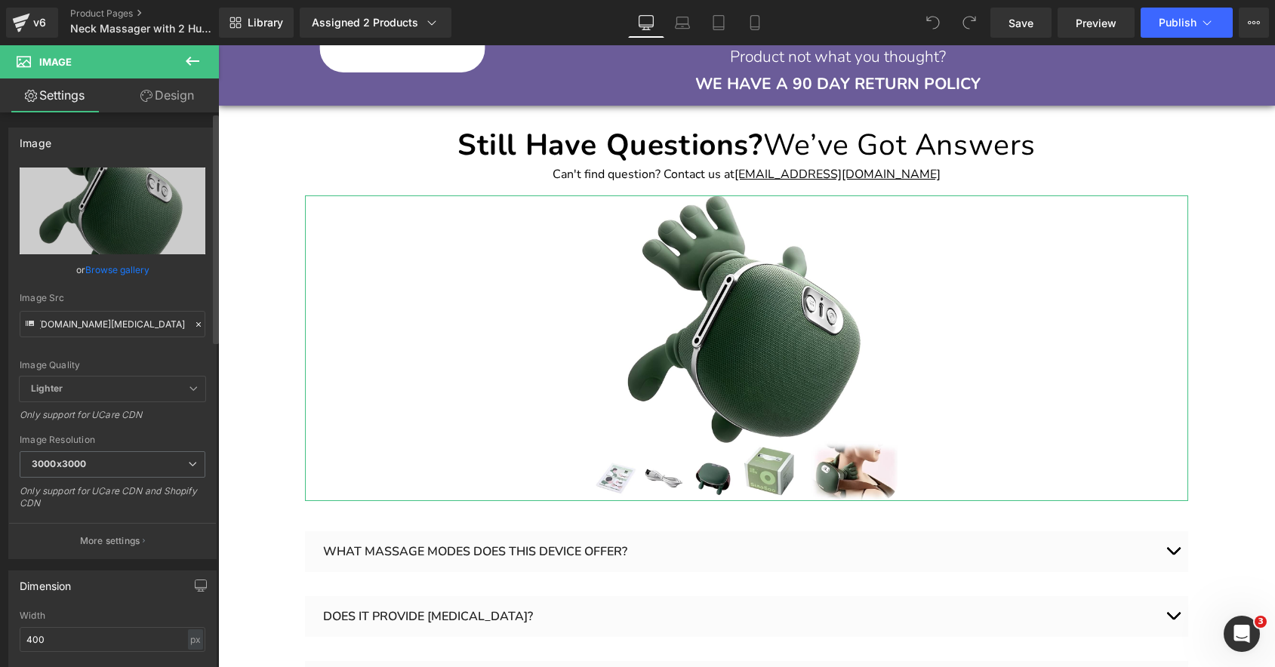
scroll to position [0, 617]
type input "https://cdn.shopify.com/s/files/1/0089/1335/4815/files/4D_Neck_Shoulder_Massage…"
click at [166, 293] on div "Image Src" at bounding box center [113, 298] width 186 height 11
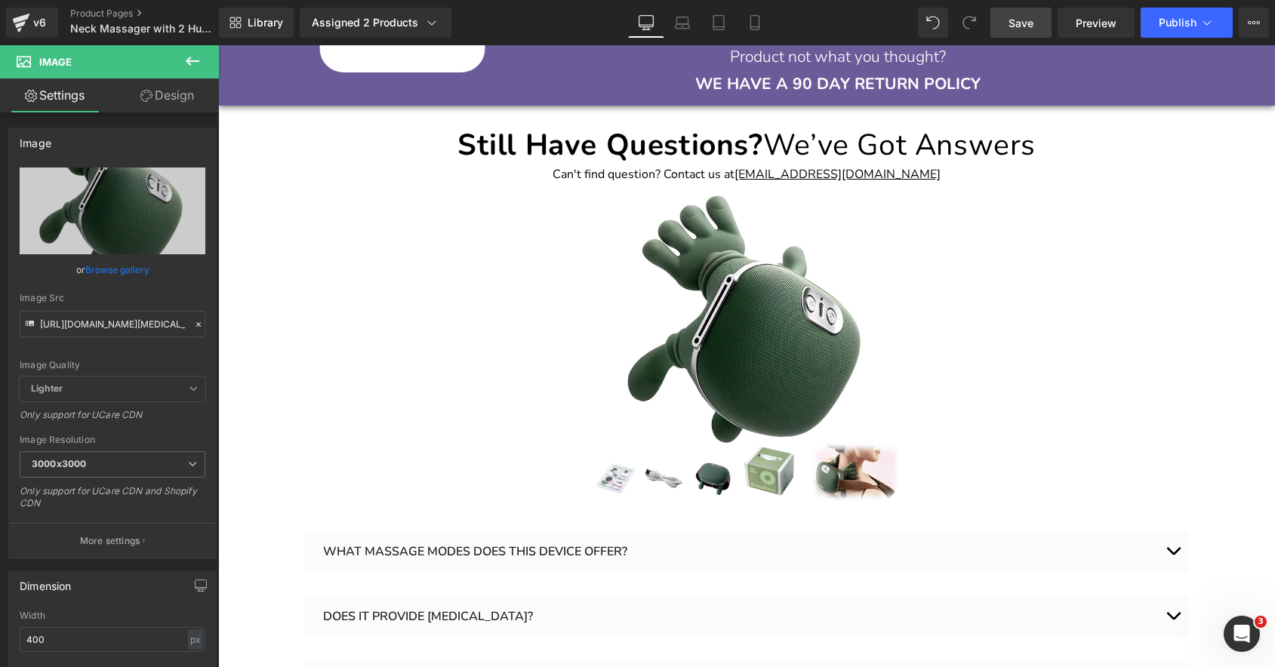
click at [1026, 24] on span "Save" at bounding box center [1020, 23] width 25 height 16
click at [1177, 24] on span "Publish" at bounding box center [1178, 23] width 38 height 12
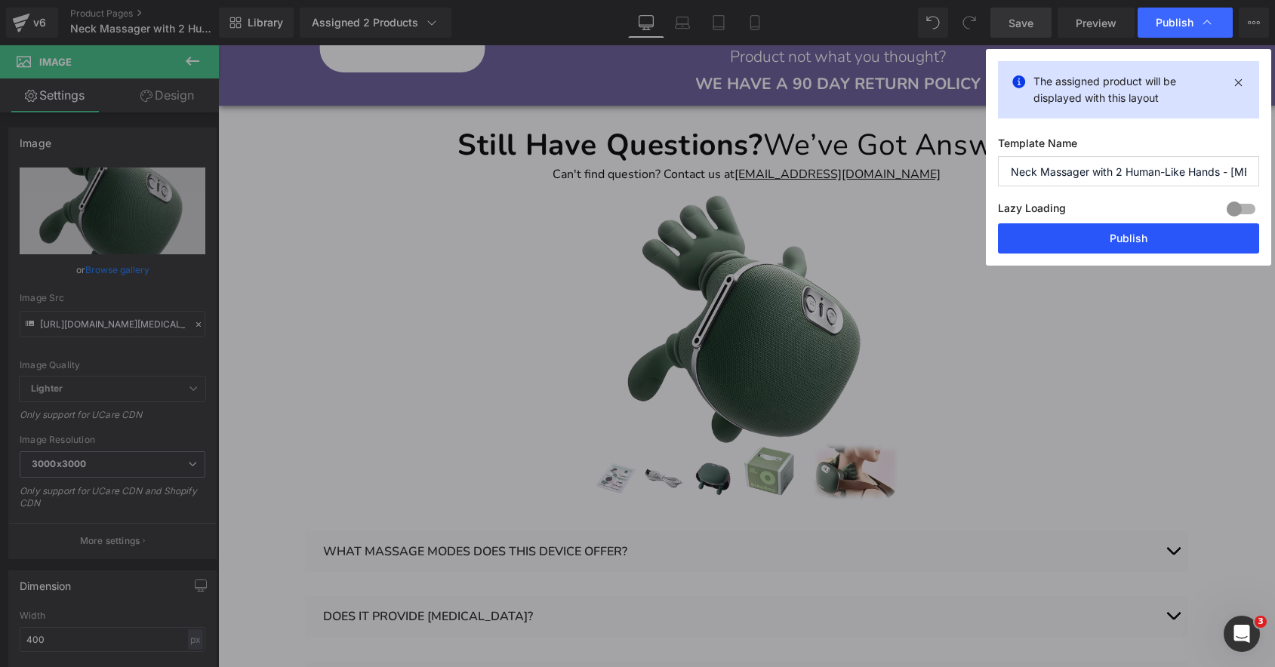
click at [1113, 244] on button "Publish" at bounding box center [1128, 238] width 261 height 30
